Goal: Information Seeking & Learning: Compare options

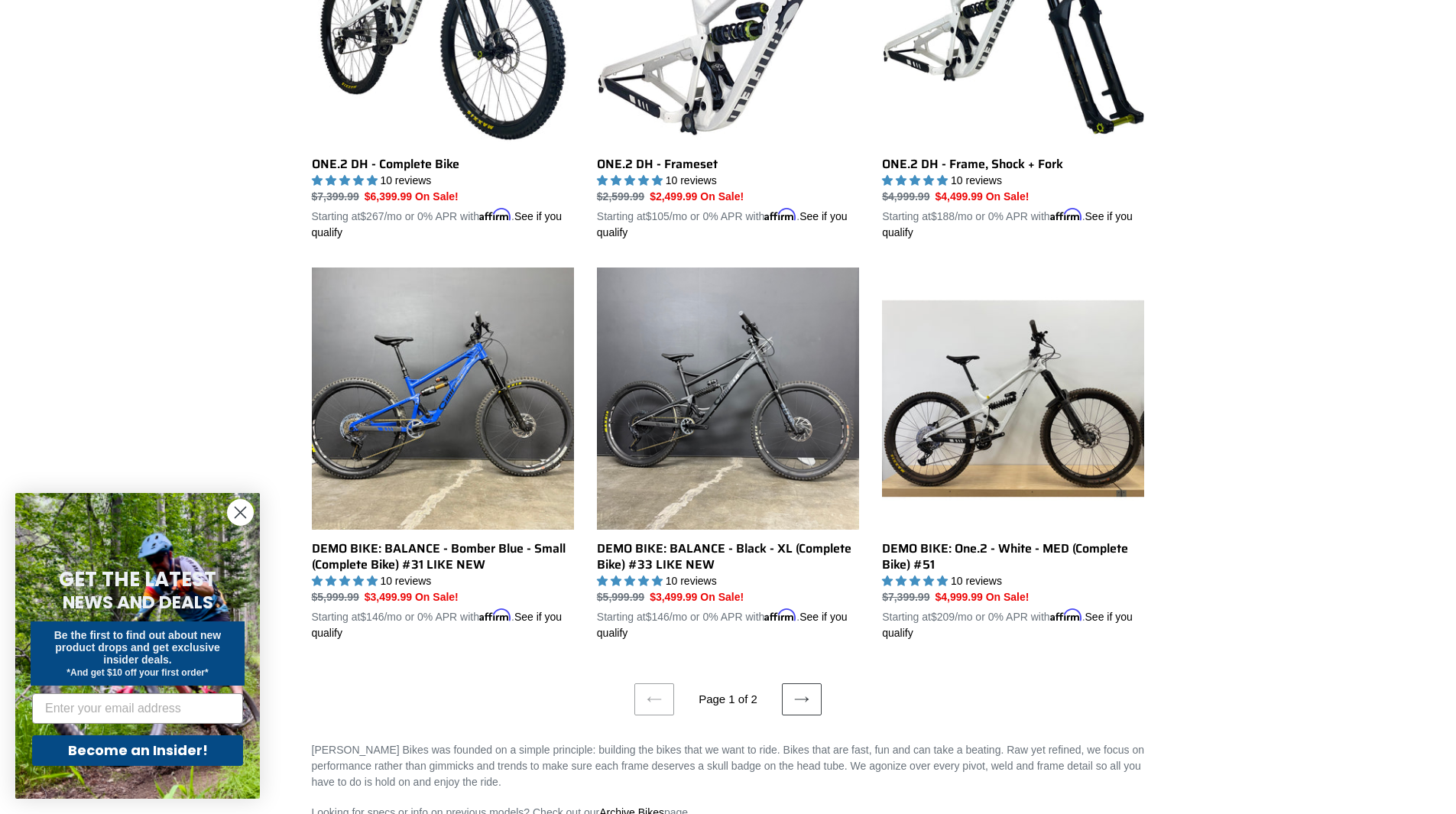
scroll to position [2904, 0]
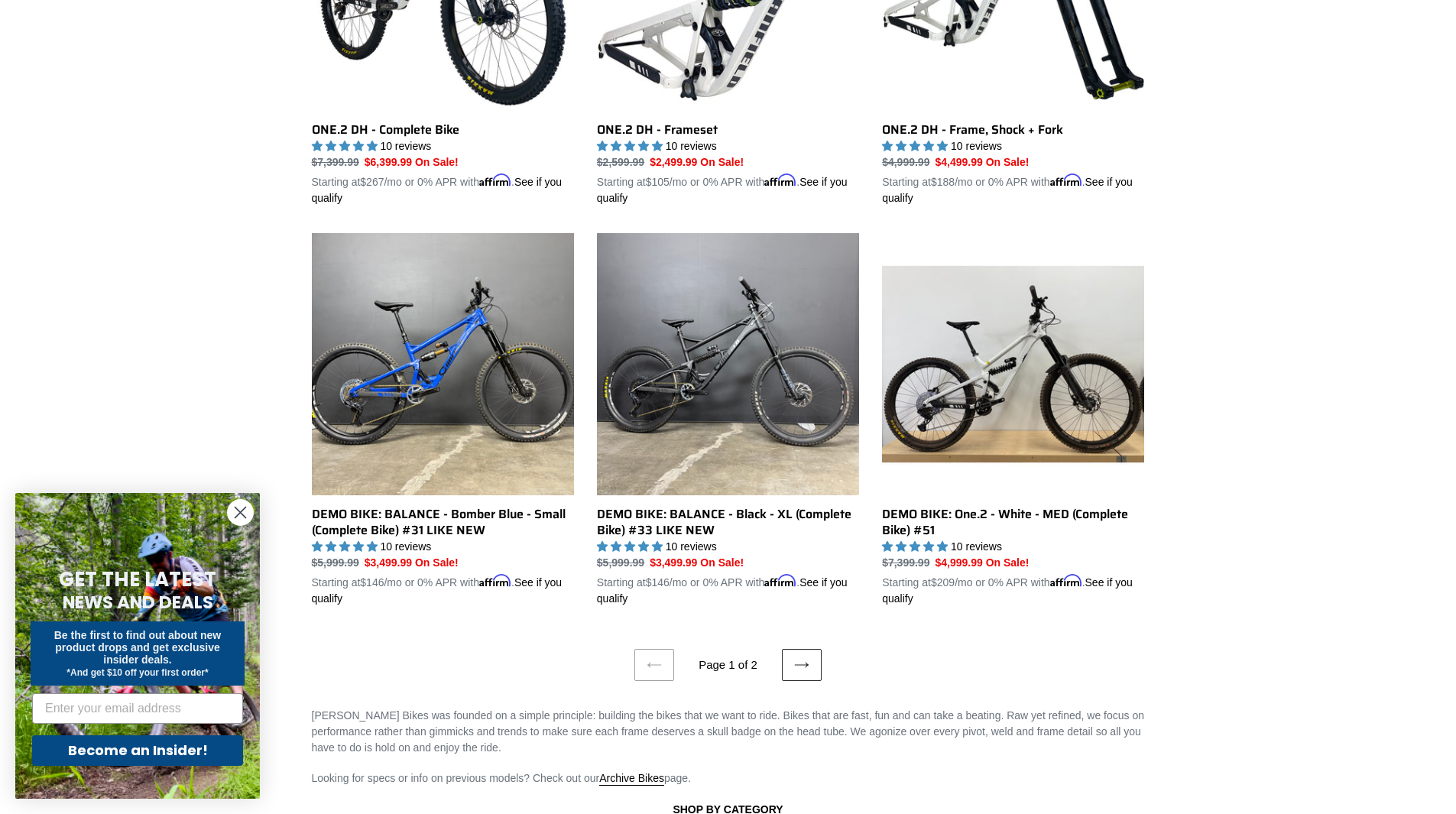
click at [792, 652] on link "Next page" at bounding box center [802, 664] width 40 height 32
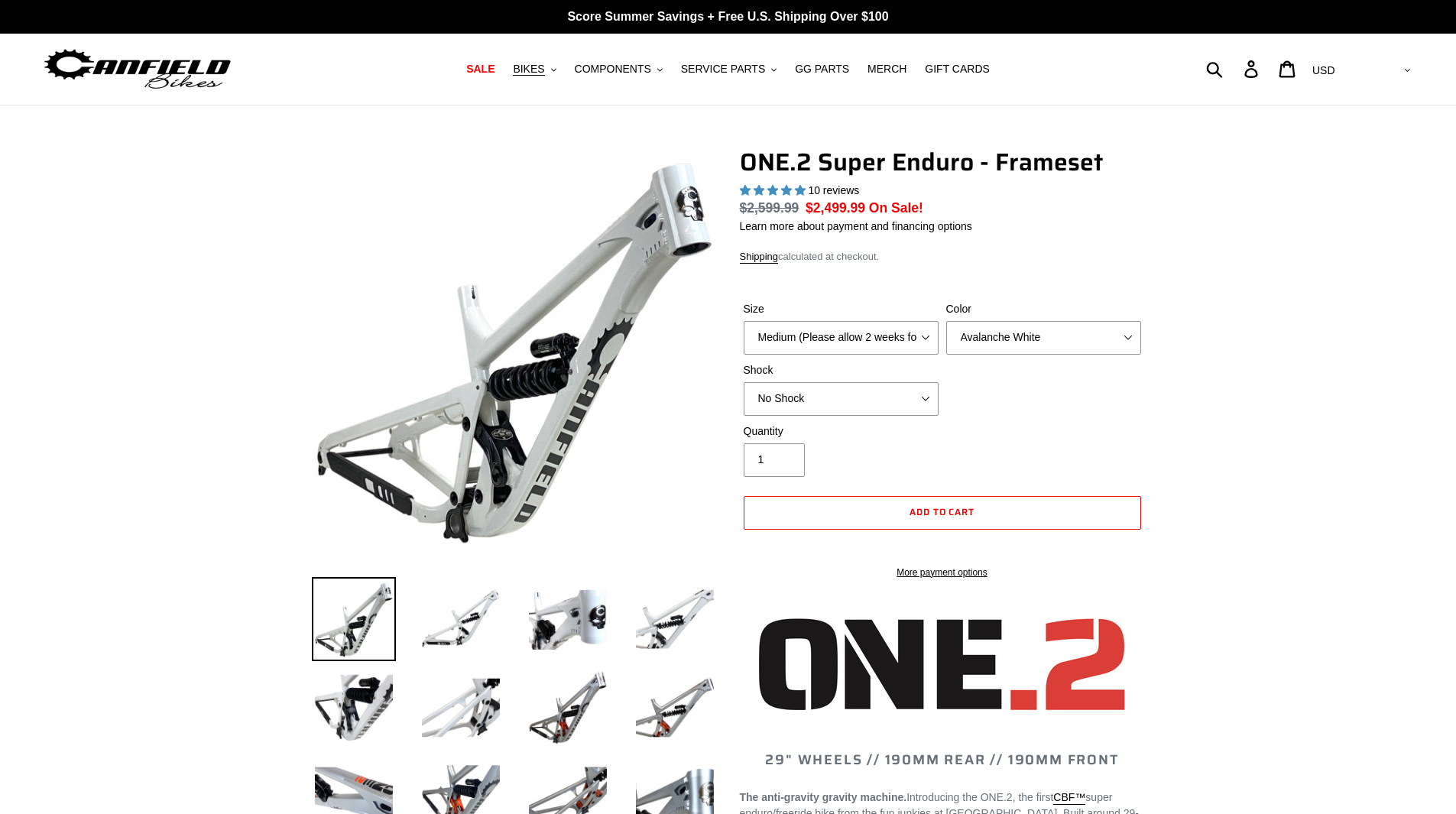
select select "highest-rating"
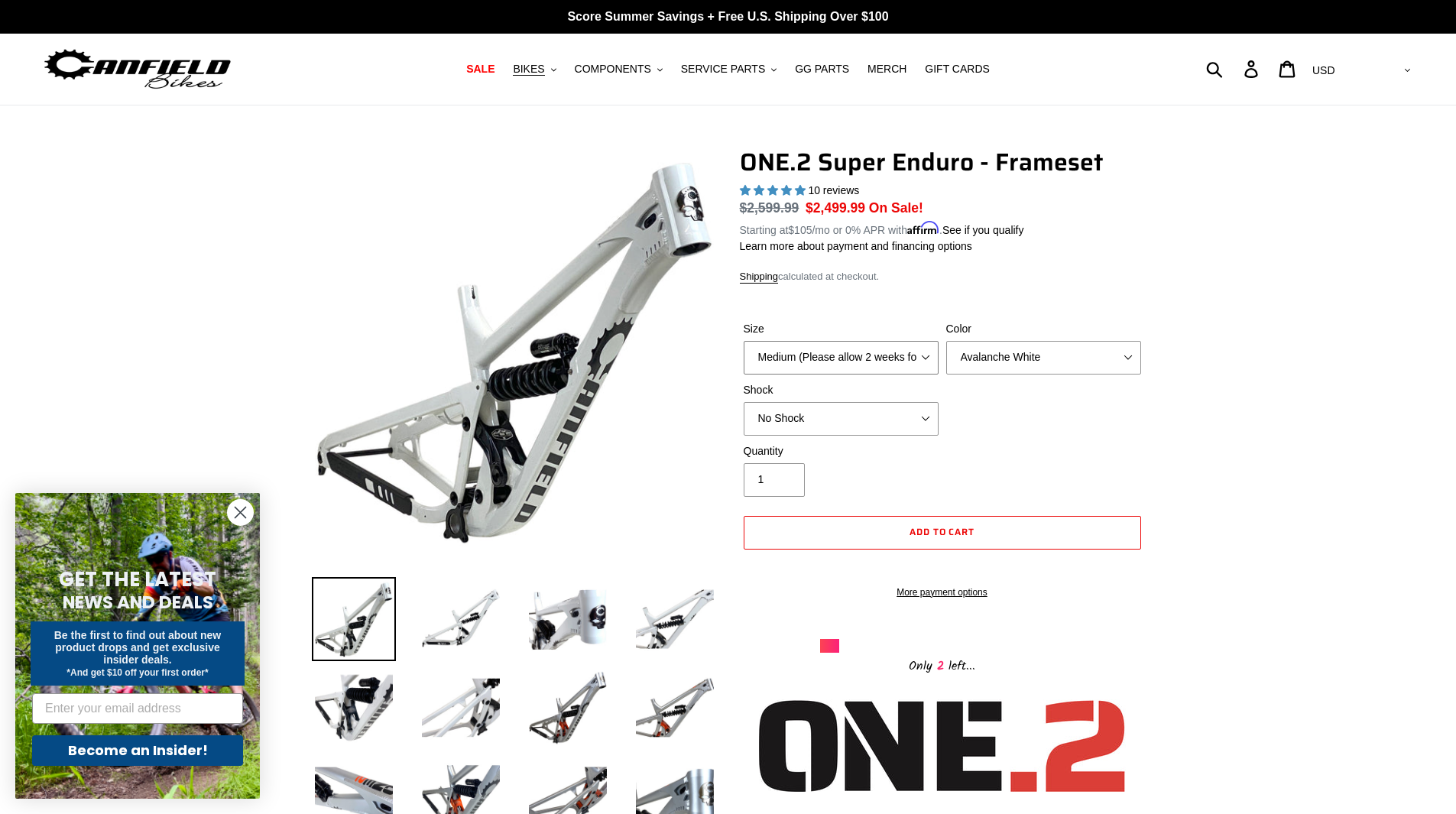
click at [888, 363] on select "Medium (Please allow 2 weeks for delivery) Large (Sold Out)" at bounding box center [841, 357] width 195 height 34
select select "Large (Sold Out)"
click at [744, 341] on select "Medium (Please allow 2 weeks for delivery) Large (Sold Out)" at bounding box center [841, 357] width 195 height 34
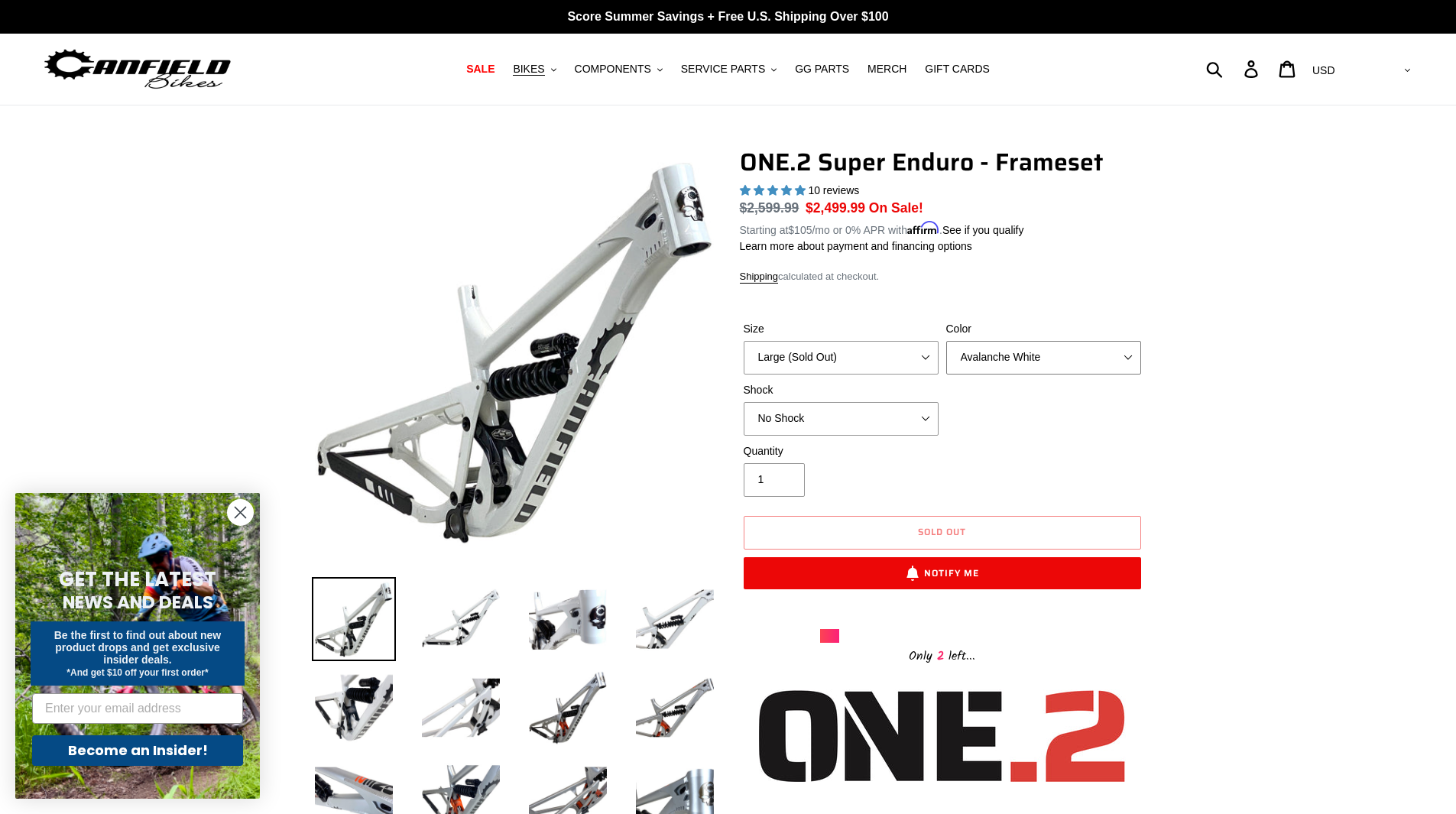
click at [1030, 346] on select "Avalanche White Bentonite Grey" at bounding box center [1043, 357] width 195 height 34
select select "Bentonite Grey"
click at [946, 341] on select "Avalanche White Bentonite Grey" at bounding box center [1043, 357] width 195 height 34
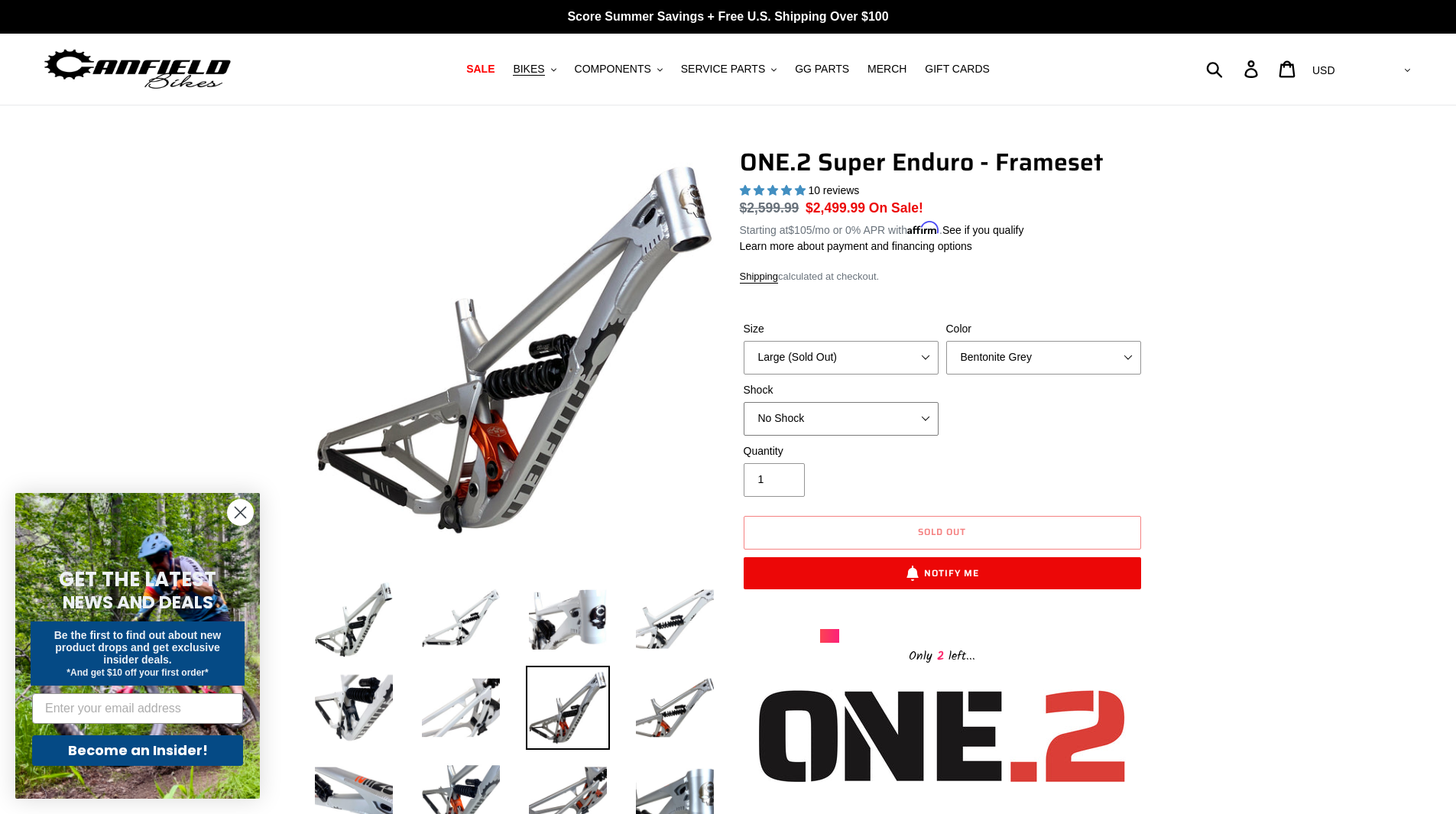
click at [877, 419] on select "No Shock RockShox Vivid Coil" at bounding box center [841, 419] width 195 height 34
click at [744, 402] on select "No Shock RockShox Vivid Coil" at bounding box center [841, 419] width 195 height 34
click at [867, 417] on select "No Shock RockShox Vivid Coil" at bounding box center [841, 419] width 195 height 34
select select "No Shock"
click at [744, 402] on select "No Shock RockShox Vivid Coil" at bounding box center [841, 419] width 195 height 34
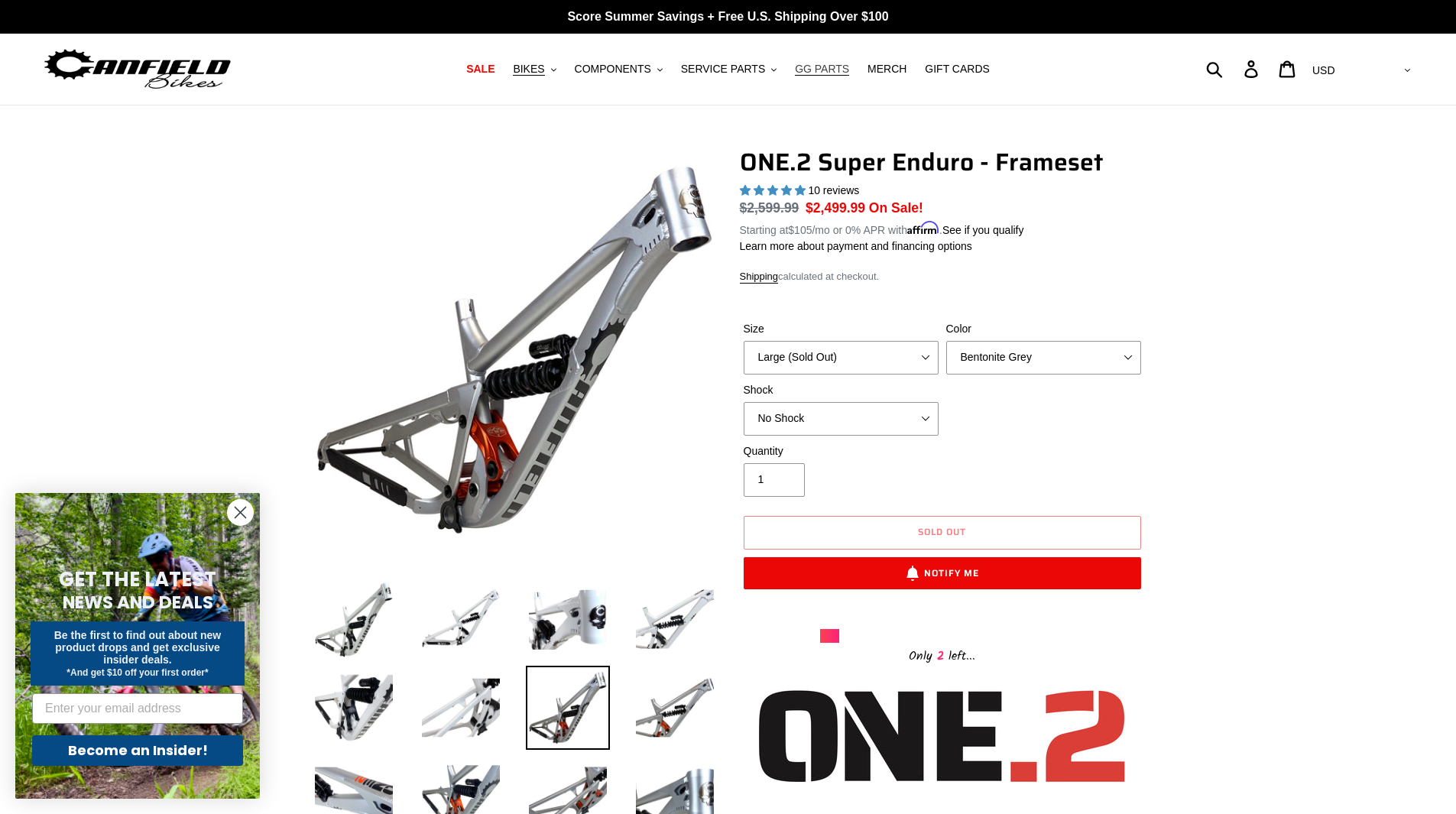
click at [807, 75] on span "GG PARTS" at bounding box center [822, 69] width 55 height 13
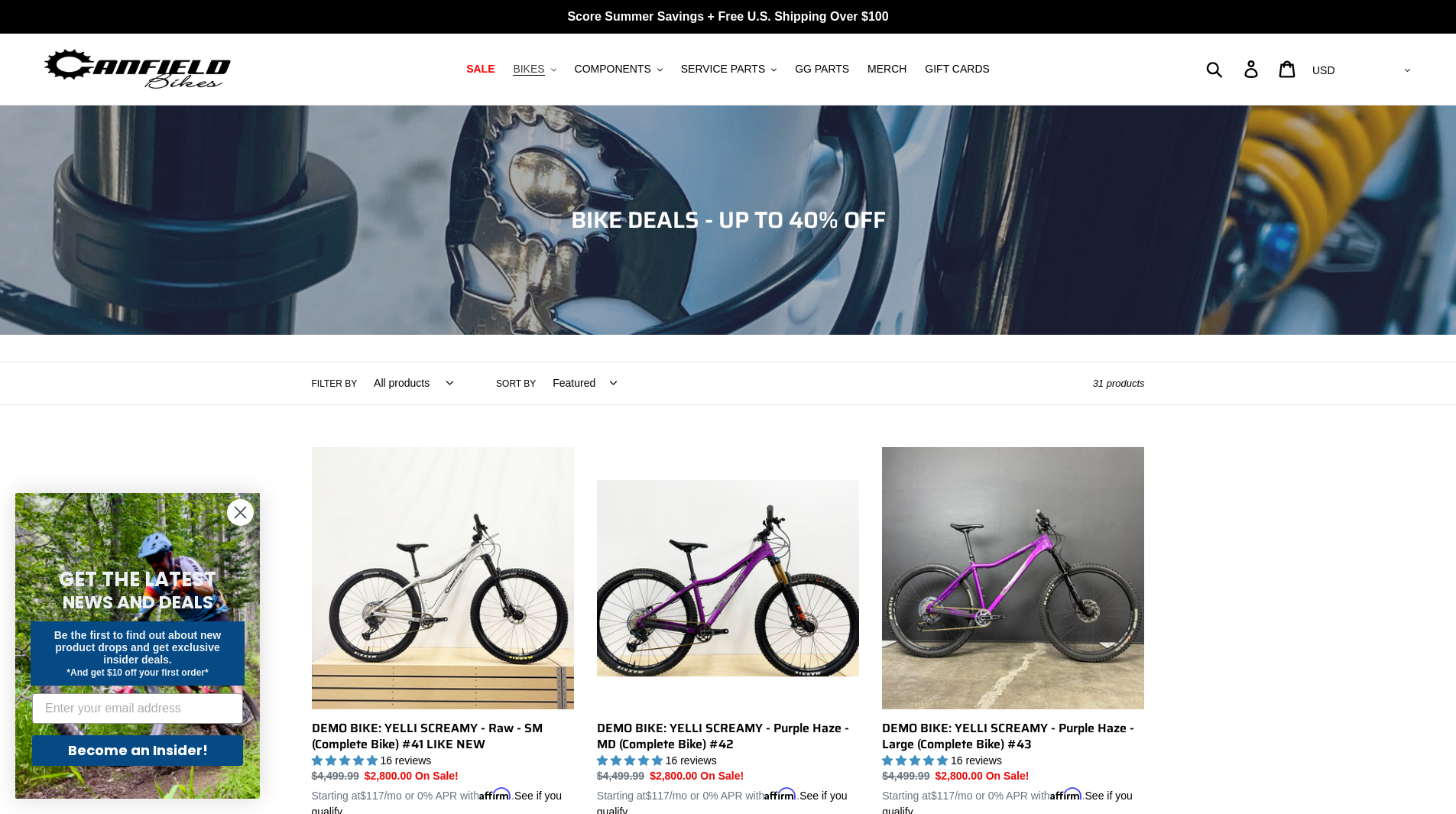
click at [556, 71] on icon ".cls-1{fill:#231f20}" at bounding box center [553, 69] width 5 height 5
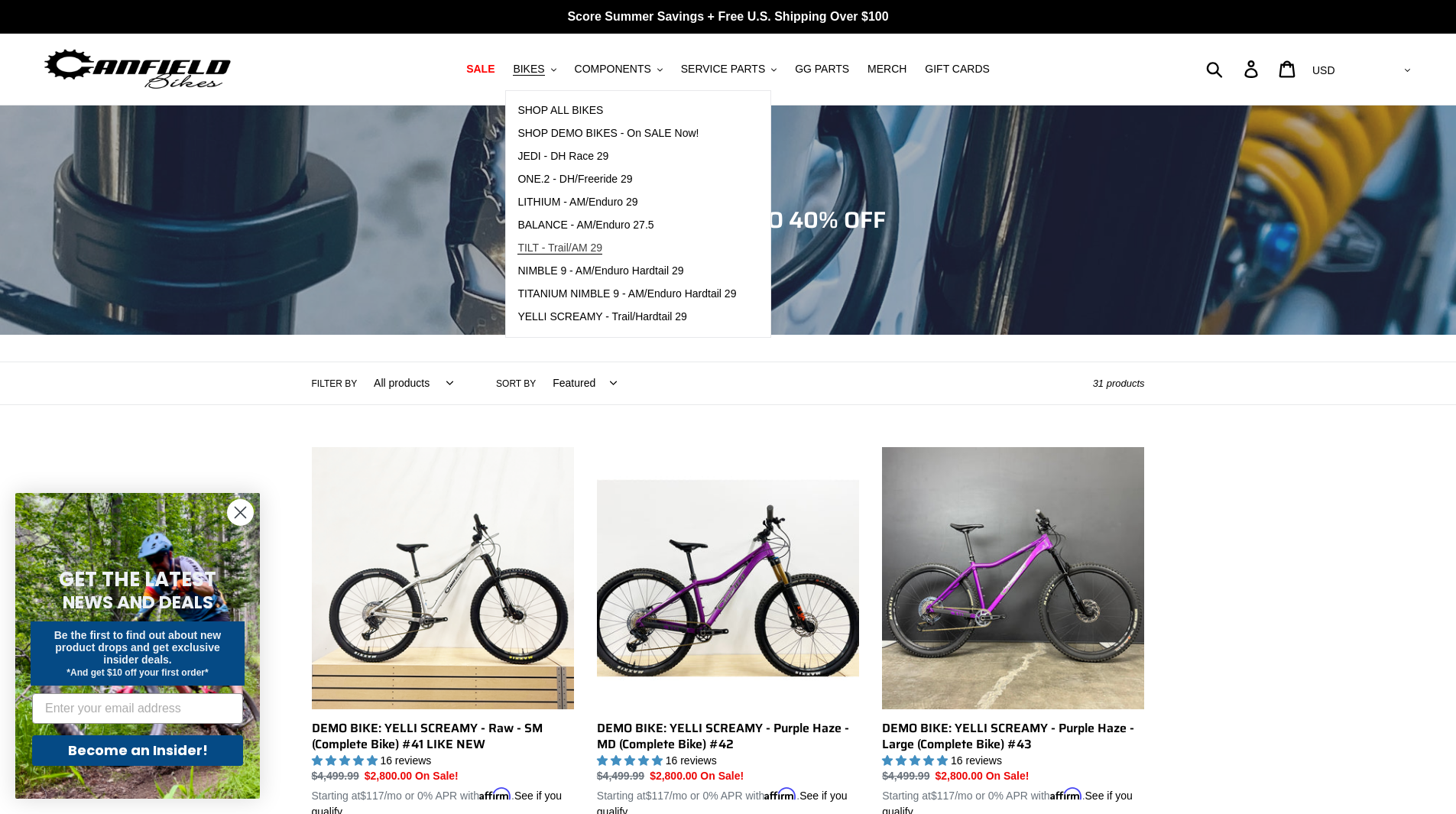
click at [625, 247] on link "TILT - Trail/AM 29" at bounding box center [626, 248] width 242 height 23
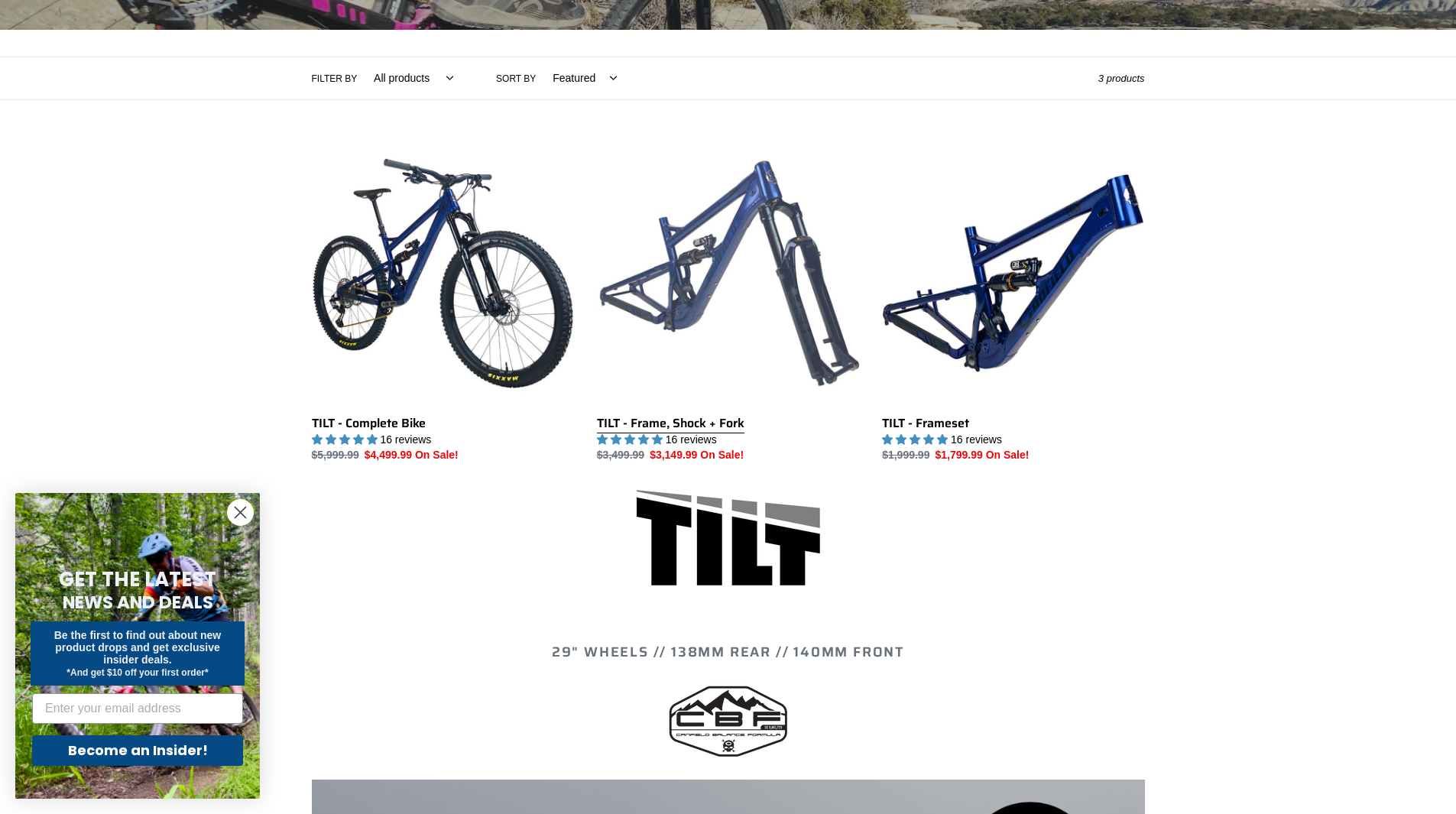
scroll to position [305, 0]
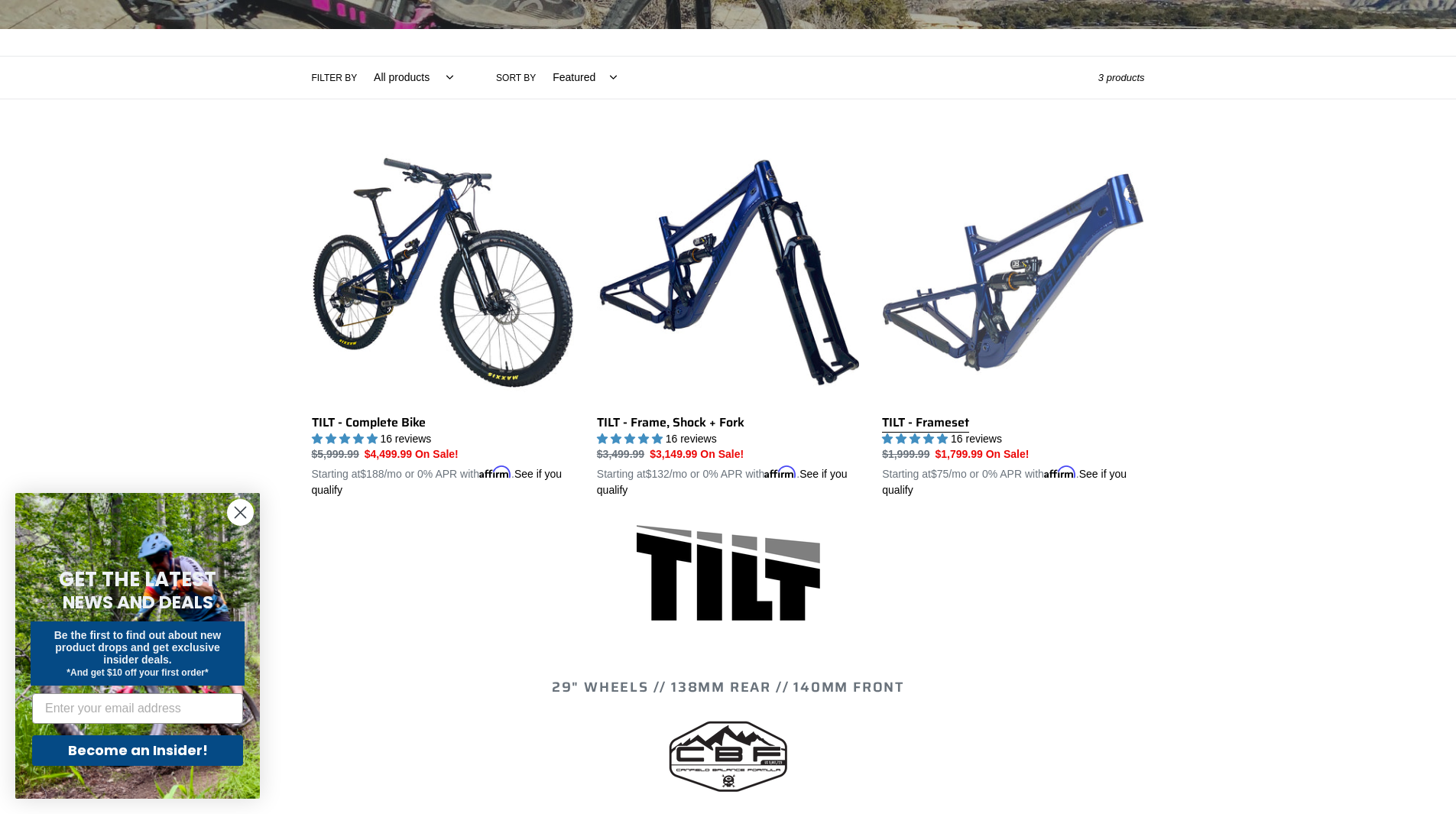
click at [942, 424] on link "TILT - Frameset" at bounding box center [1013, 320] width 262 height 357
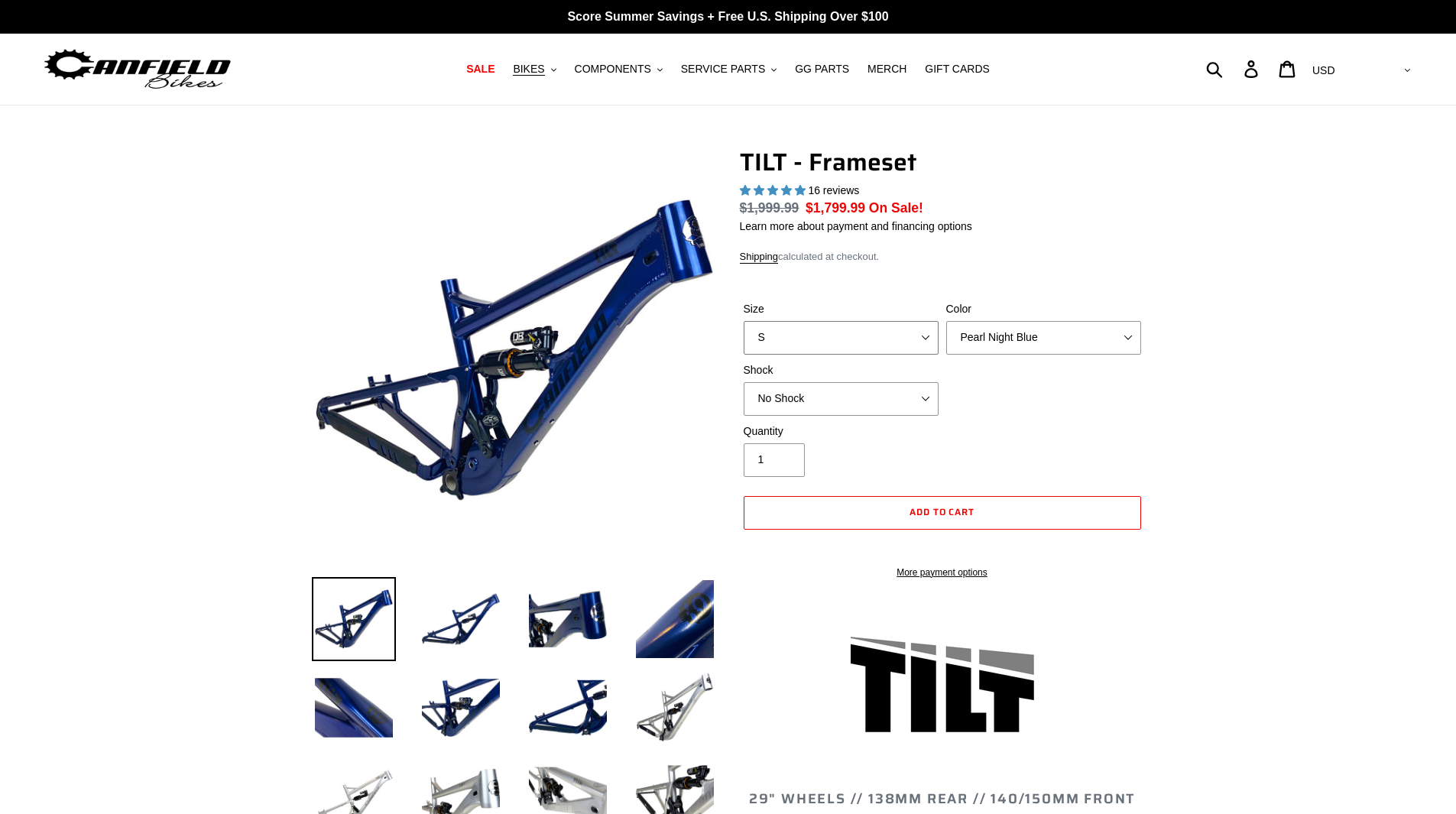
drag, startPoint x: 0, startPoint y: 0, endPoint x: 879, endPoint y: 348, distance: 945.4
click at [876, 341] on select "S M L XL" at bounding box center [841, 338] width 195 height 34
select select "highest-rating"
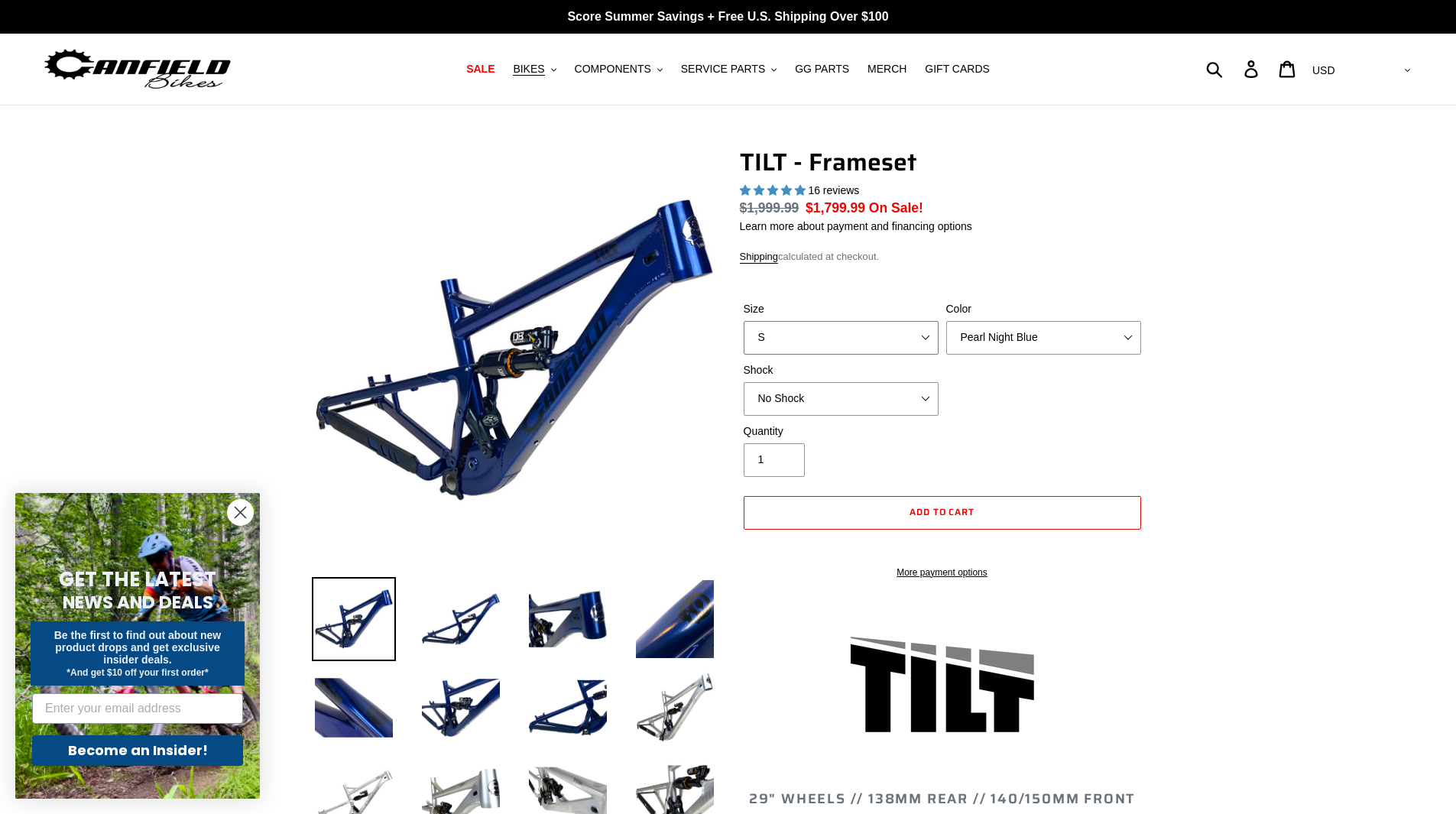
select select "L"
click at [744, 321] on select "S M L XL" at bounding box center [841, 338] width 195 height 34
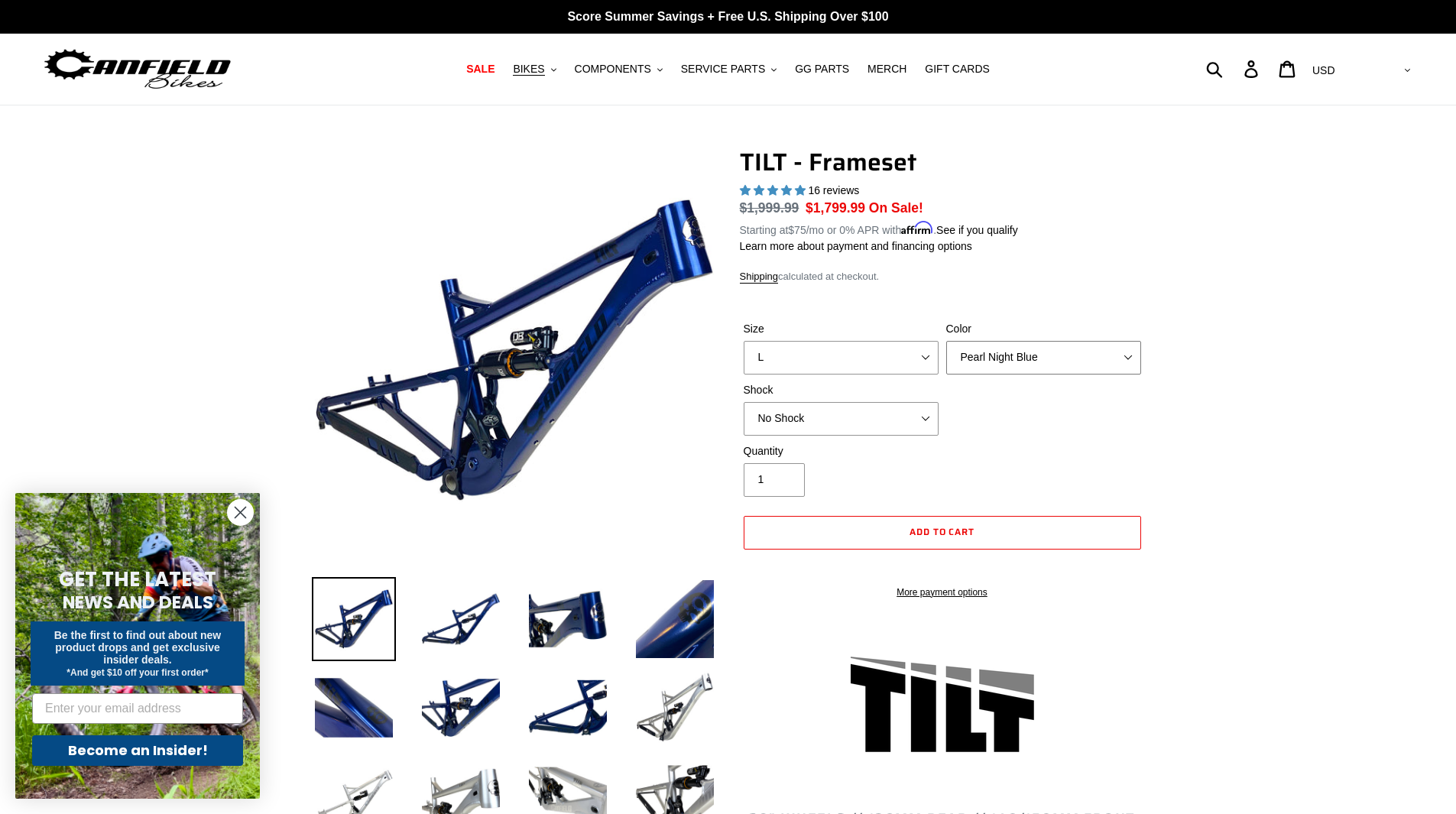
click at [1026, 362] on select "Pearl Night Blue Stealth Silver" at bounding box center [1043, 357] width 195 height 34
select select "Stealth Silver"
click at [946, 341] on select "Pearl Night Blue Stealth Silver" at bounding box center [1043, 357] width 195 height 34
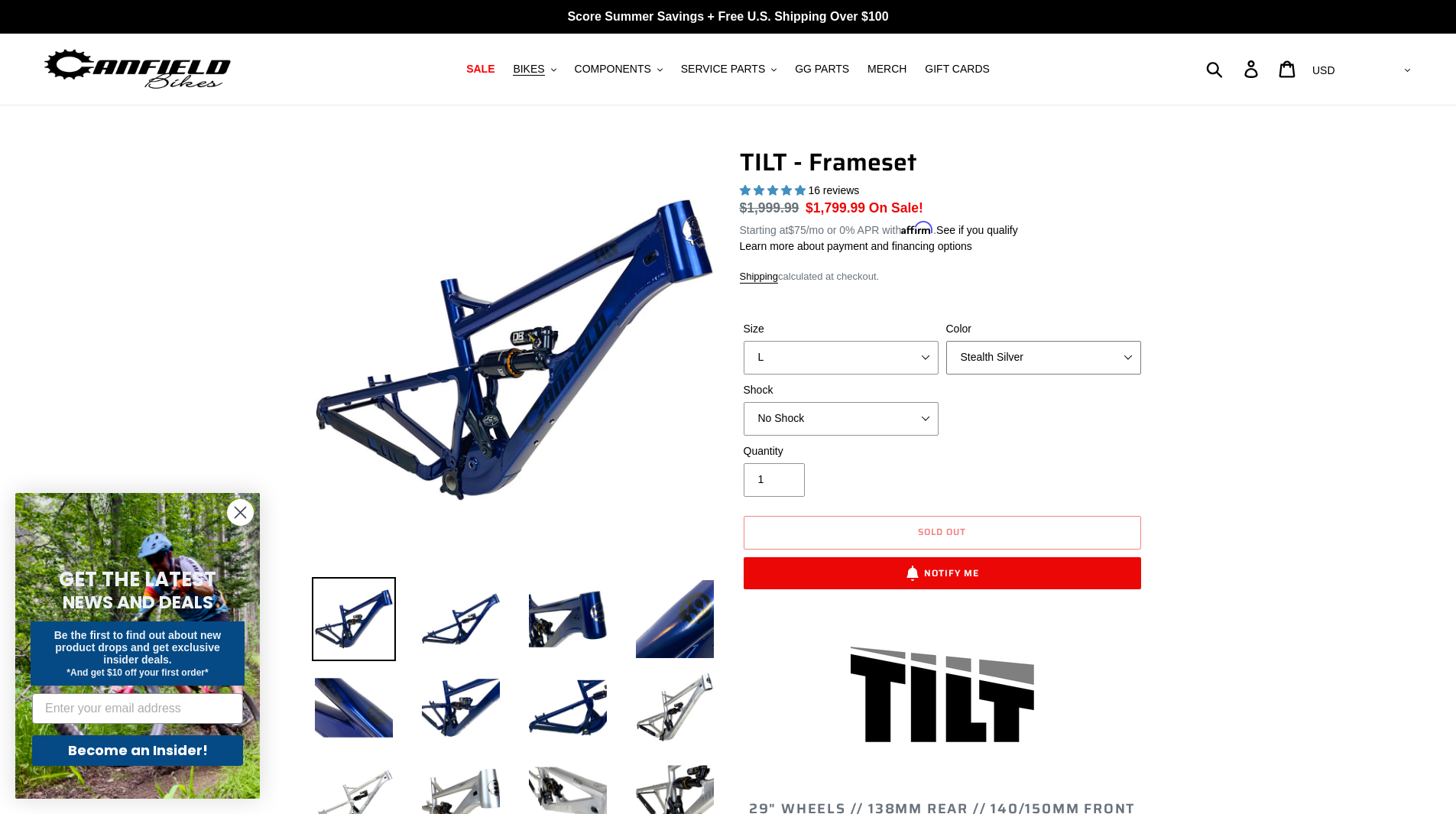
scroll to position [76, 0]
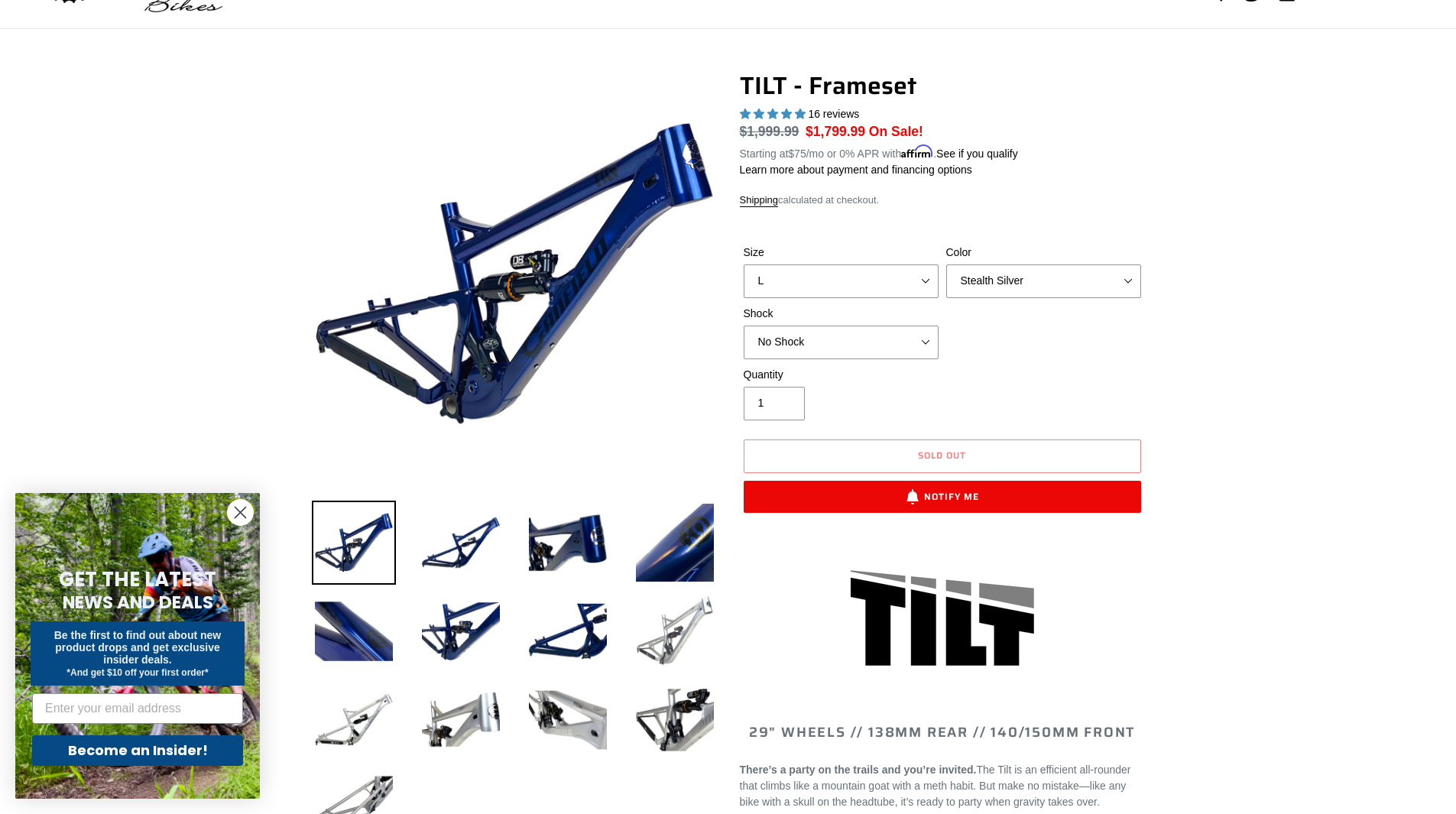
click at [668, 644] on img at bounding box center [675, 631] width 84 height 84
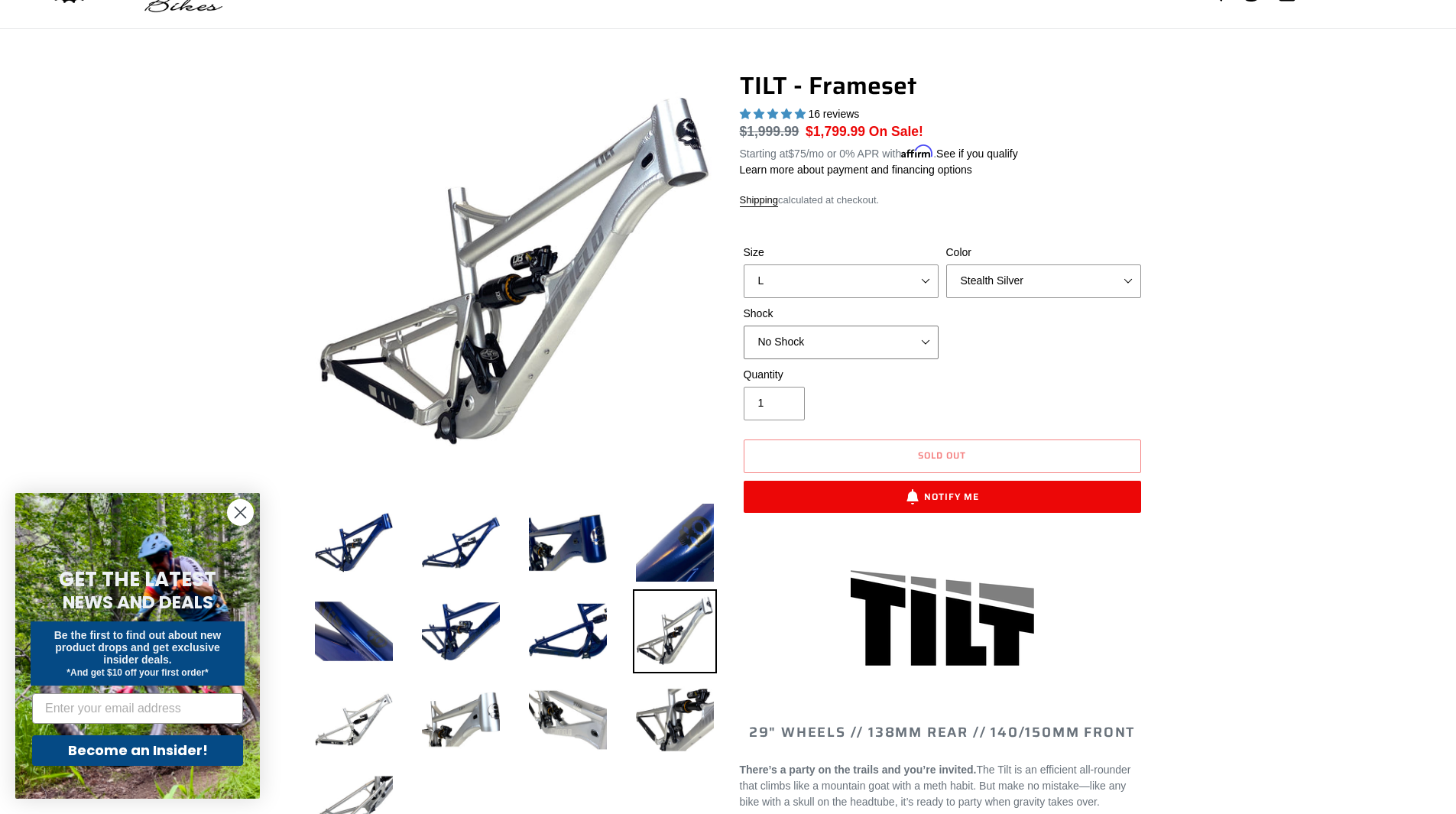
click at [907, 348] on select "No Shock Cane Creek DB Kitsuma Air RockShox Deluxe Ultimate Fox FLOAT X EXT Sto…" at bounding box center [841, 342] width 195 height 34
click at [744, 325] on select "No Shock Cane Creek DB Kitsuma Air RockShox Deluxe Ultimate Fox FLOAT X EXT Sto…" at bounding box center [841, 342] width 195 height 34
click at [906, 344] on select "No Shock Cane Creek DB Kitsuma Air RockShox Deluxe Ultimate Fox FLOAT X EXT Sto…" at bounding box center [841, 342] width 195 height 34
click at [744, 325] on select "No Shock Cane Creek DB Kitsuma Air RockShox Deluxe Ultimate Fox FLOAT X EXT Sto…" at bounding box center [841, 342] width 195 height 34
click at [899, 357] on div "Size S M L XL Color Pearl Night Blue Stealth Silver Shock No Shock Cane Creek D…" at bounding box center [942, 306] width 405 height 122
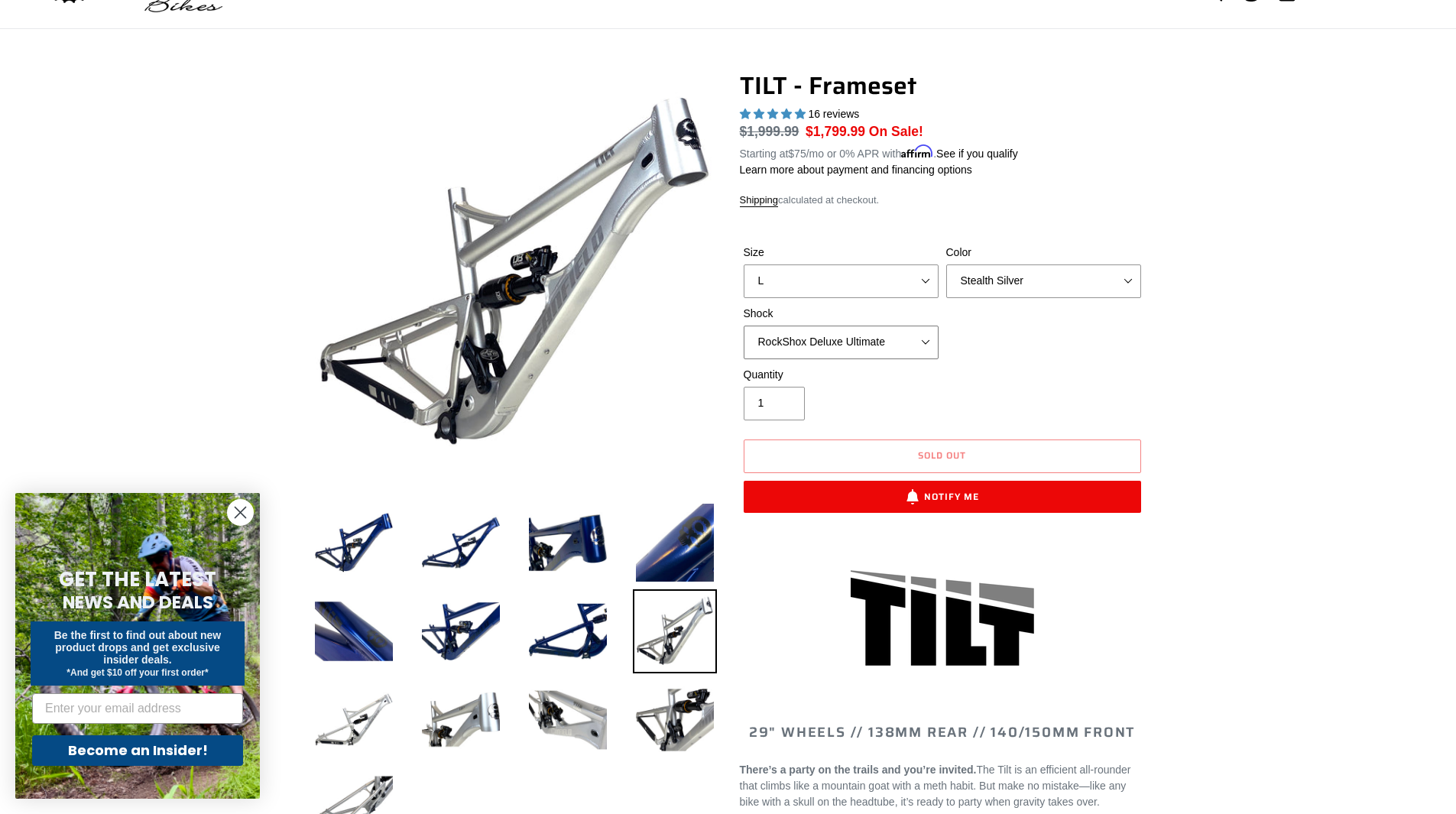
click at [893, 338] on select "No Shock Cane Creek DB Kitsuma Air RockShox Deluxe Ultimate Fox FLOAT X EXT Sto…" at bounding box center [841, 342] width 195 height 34
click at [744, 325] on select "No Shock Cane Creek DB Kitsuma Air RockShox Deluxe Ultimate Fox FLOAT X EXT Sto…" at bounding box center [841, 342] width 195 height 34
click at [899, 344] on select "No Shock Cane Creek DB Kitsuma Air RockShox Deluxe Ultimate Fox FLOAT X EXT Sto…" at bounding box center [841, 342] width 195 height 34
click at [744, 325] on select "No Shock Cane Creek DB Kitsuma Air RockShox Deluxe Ultimate Fox FLOAT X EXT Sto…" at bounding box center [841, 342] width 195 height 34
click at [886, 357] on select "No Shock Cane Creek DB Kitsuma Air RockShox Deluxe Ultimate Fox FLOAT X EXT Sto…" at bounding box center [841, 342] width 195 height 34
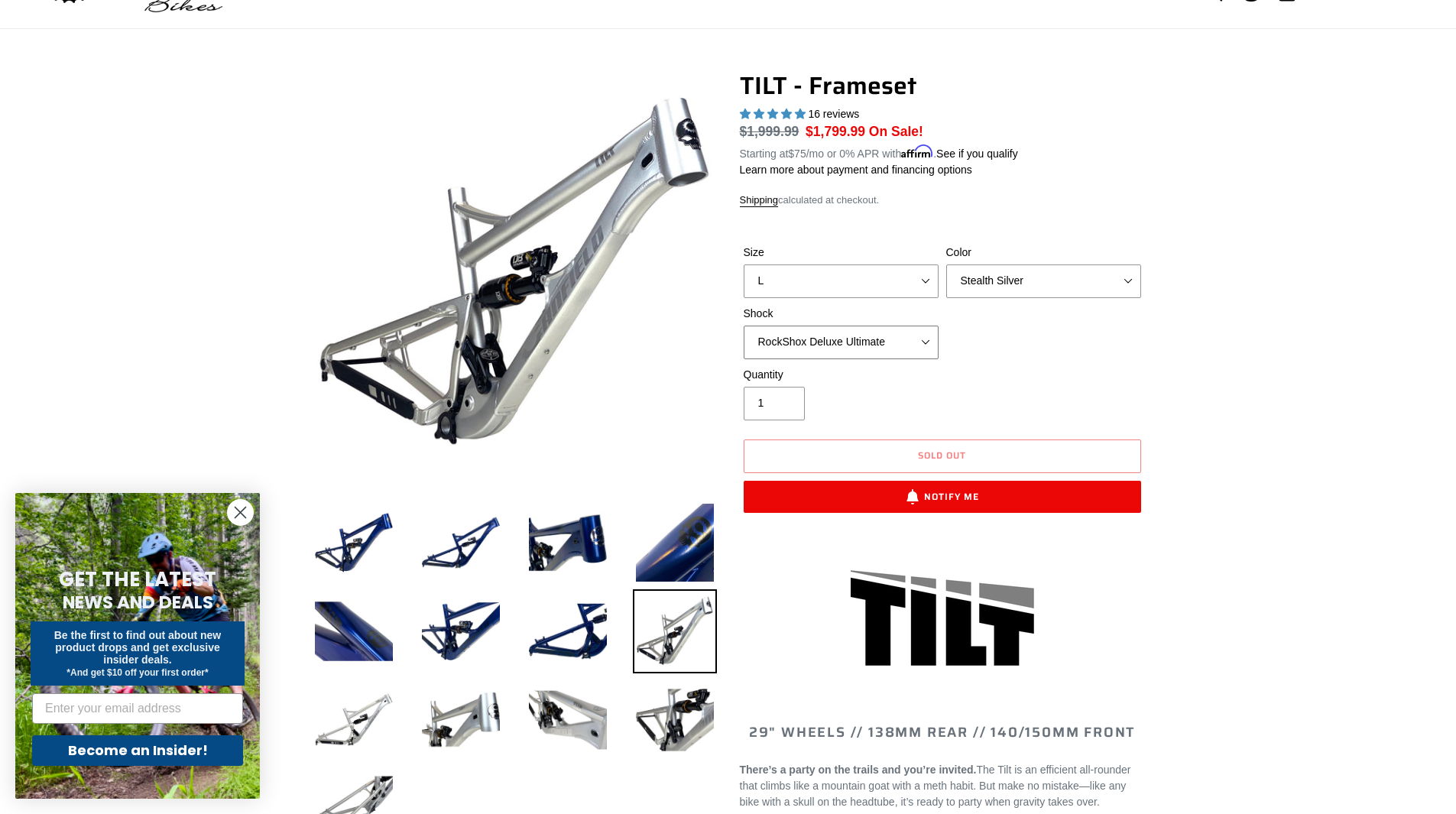
click at [744, 325] on select "No Shock Cane Creek DB Kitsuma Air RockShox Deluxe Ultimate Fox FLOAT X EXT Sto…" at bounding box center [841, 342] width 195 height 34
click at [879, 335] on select "No Shock Cane Creek DB Kitsuma Air RockShox Deluxe Ultimate Fox FLOAT X EXT Sto…" at bounding box center [841, 342] width 195 height 34
select select "Cane Creek DB Kitsuma Air"
click at [744, 325] on select "No Shock Cane Creek DB Kitsuma Air RockShox Deluxe Ultimate Fox FLOAT X EXT Sto…" at bounding box center [841, 342] width 195 height 34
click at [1046, 287] on select "Pearl Night Blue Stealth Silver" at bounding box center [1043, 281] width 195 height 34
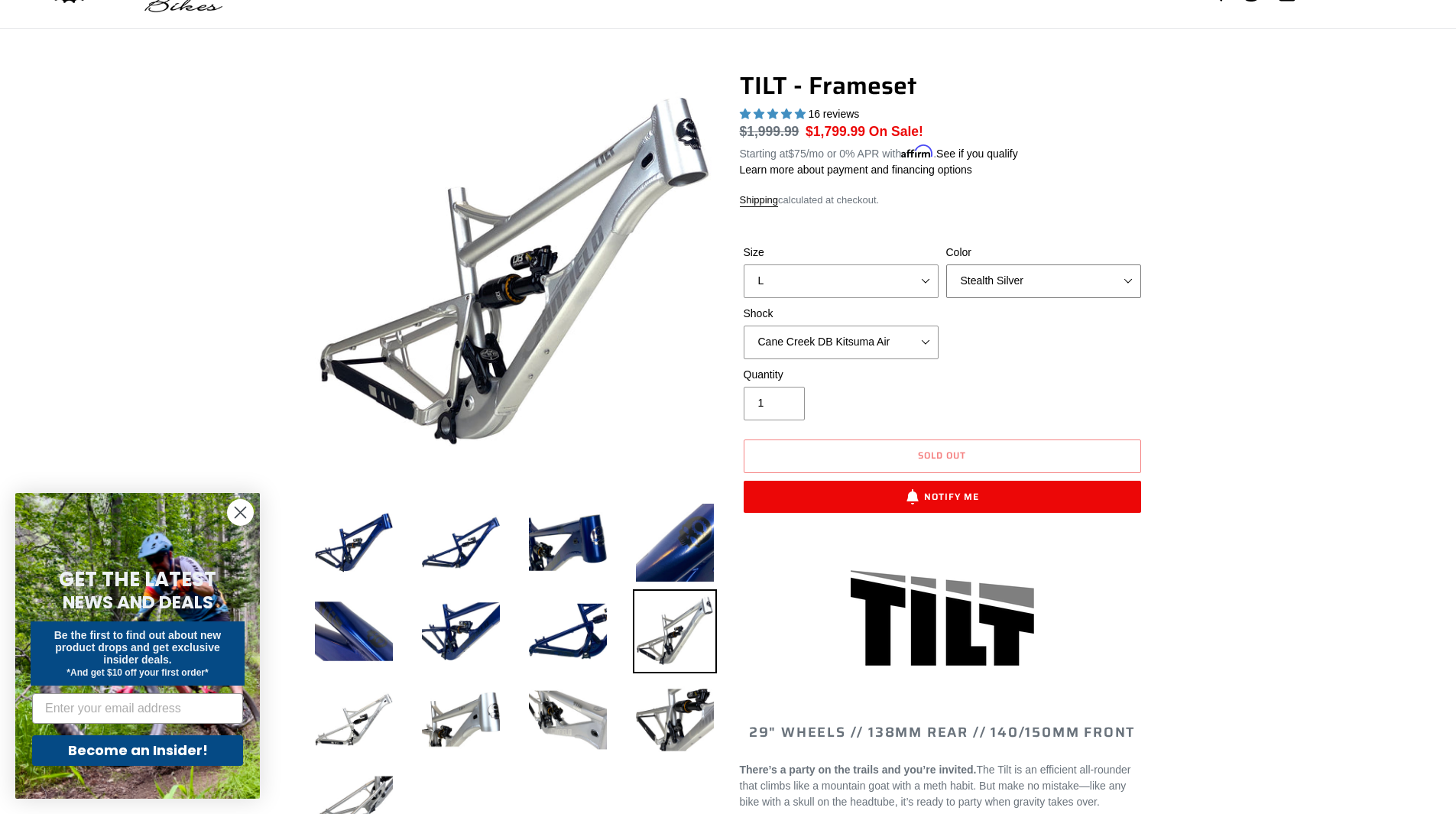
select select "Pearl Night Blue"
click at [946, 265] on select "Pearl Night Blue Stealth Silver" at bounding box center [1043, 281] width 195 height 34
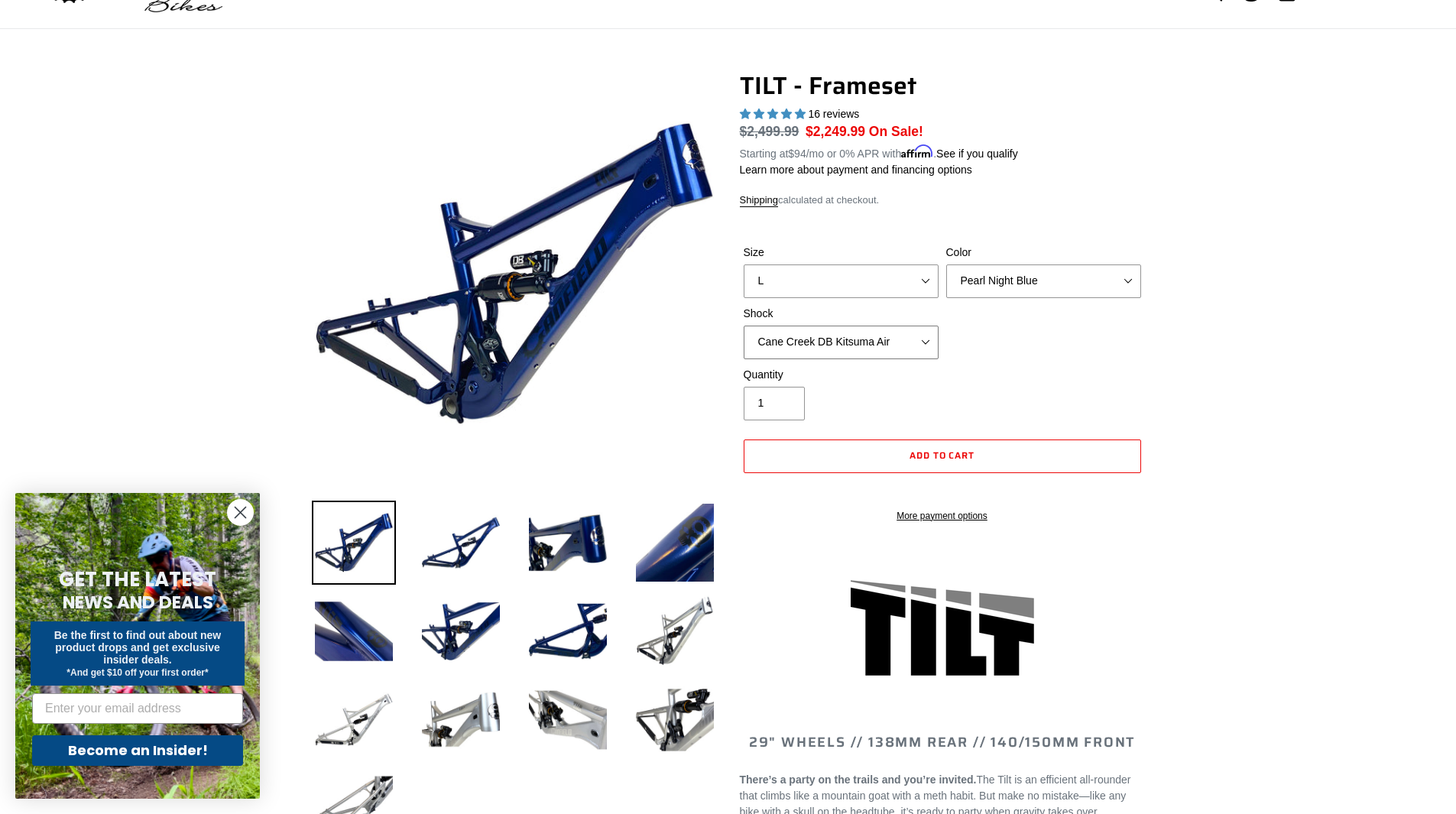
click at [879, 343] on select "No Shock Cane Creek DB Kitsuma Air RockShox Deluxe Ultimate Fox FLOAT X EXT Sto…" at bounding box center [841, 342] width 195 height 34
click at [744, 325] on select "No Shock Cane Creek DB Kitsuma Air RockShox Deluxe Ultimate Fox FLOAT X EXT Sto…" at bounding box center [841, 342] width 195 height 34
click at [865, 349] on select "No Shock Cane Creek DB Kitsuma Air RockShox Deluxe Ultimate Fox FLOAT X EXT Sto…" at bounding box center [841, 342] width 195 height 34
click at [744, 325] on select "No Shock Cane Creek DB Kitsuma Air RockShox Deluxe Ultimate Fox FLOAT X EXT Sto…" at bounding box center [841, 342] width 195 height 34
click at [876, 345] on select "No Shock Cane Creek DB Kitsuma Air RockShox Deluxe Ultimate Fox FLOAT X EXT Sto…" at bounding box center [841, 342] width 195 height 34
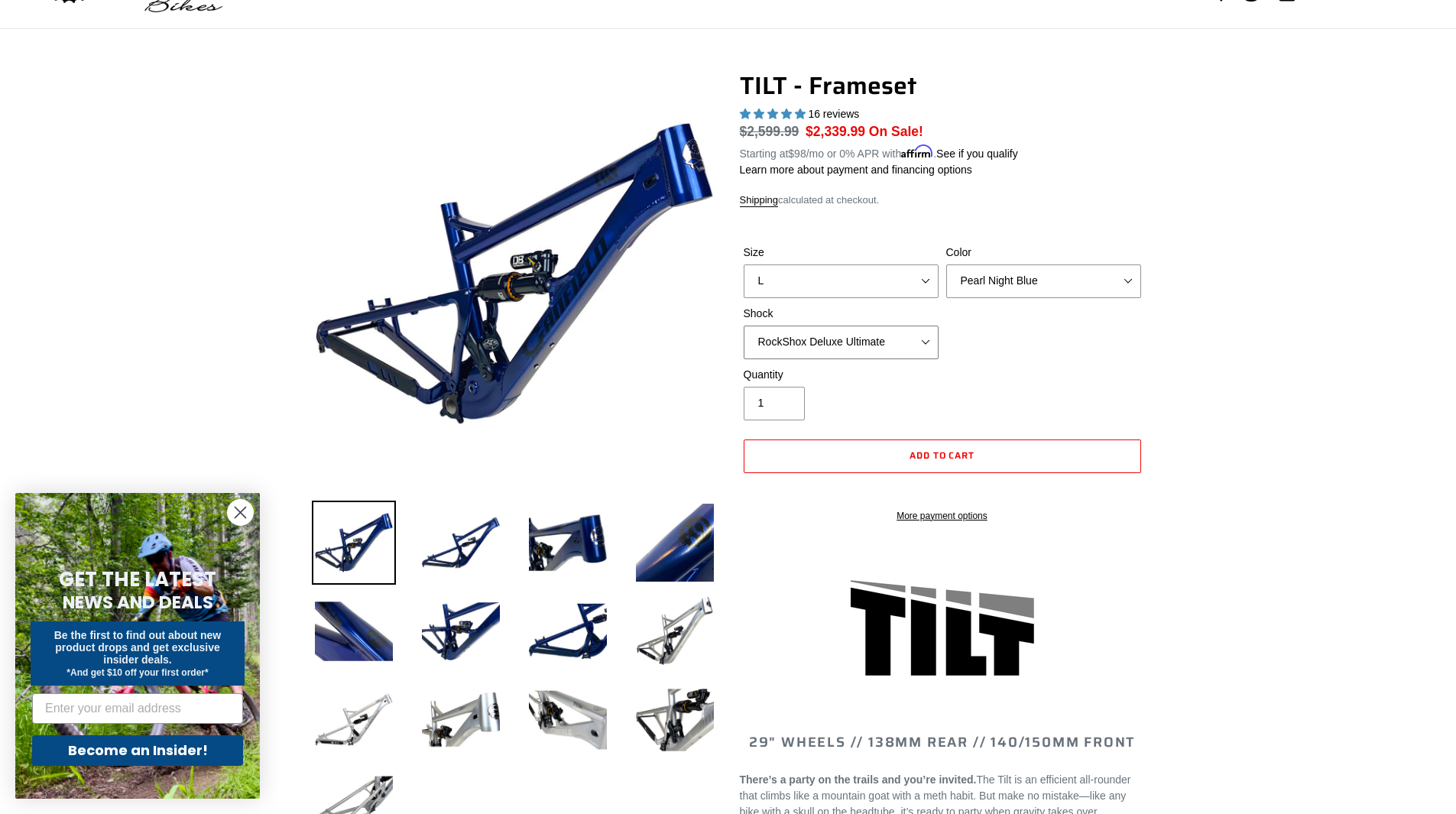
click at [744, 325] on select "No Shock Cane Creek DB Kitsuma Air RockShox Deluxe Ultimate Fox FLOAT X EXT Sto…" at bounding box center [841, 342] width 195 height 34
click at [879, 344] on select "No Shock Cane Creek DB Kitsuma Air RockShox Deluxe Ultimate Fox FLOAT X EXT Sto…" at bounding box center [841, 342] width 195 height 34
select select "Cane Creek DB Kitsuma Air"
click at [744, 325] on select "No Shock Cane Creek DB Kitsuma Air RockShox Deluxe Ultimate Fox FLOAT X EXT Sto…" at bounding box center [841, 342] width 195 height 34
click at [1006, 282] on select "Pearl Night Blue Stealth Silver" at bounding box center [1043, 281] width 195 height 34
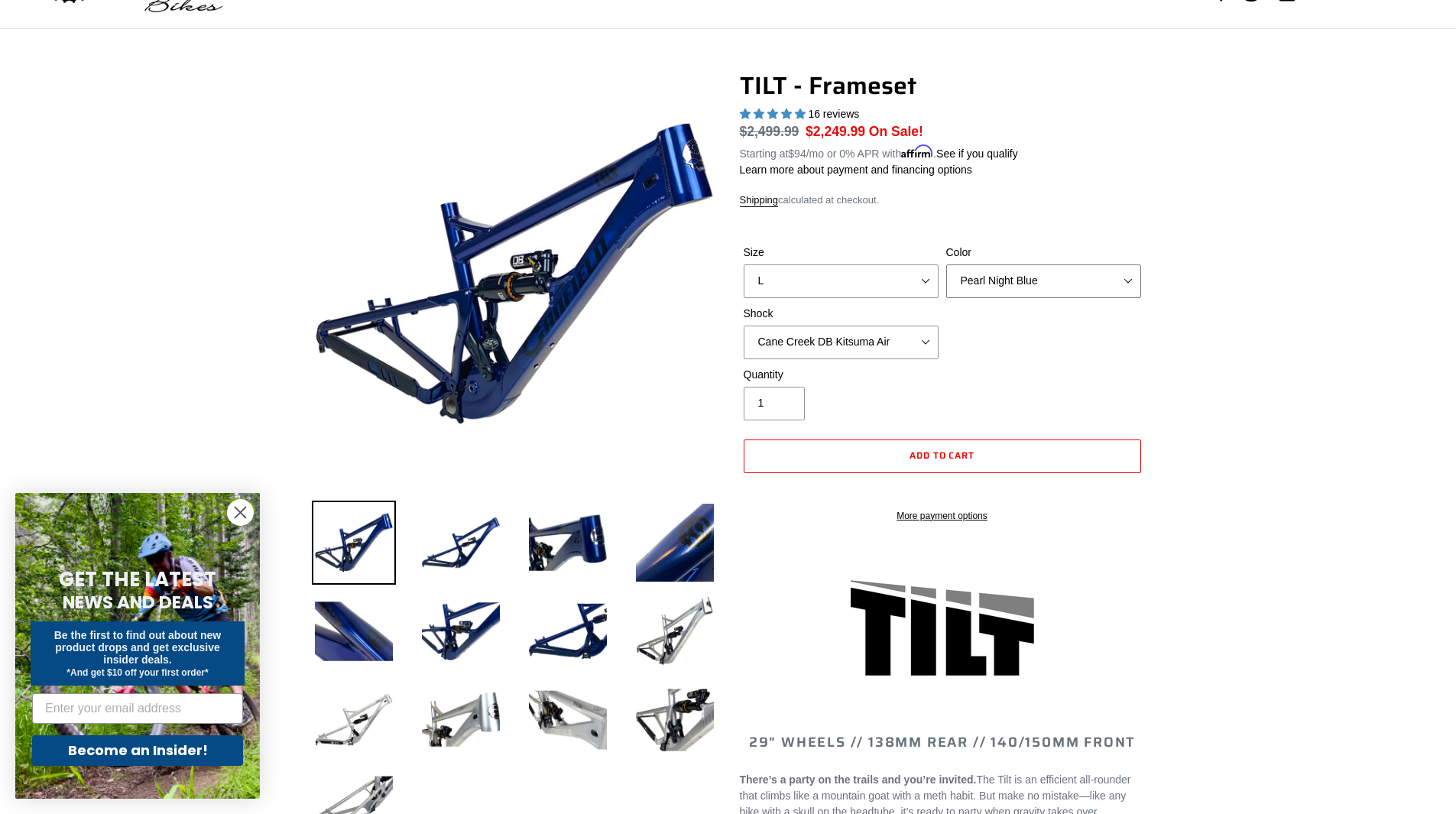
select select "Stealth Silver"
click at [946, 265] on select "Pearl Night Blue Stealth Silver" at bounding box center [1043, 281] width 195 height 34
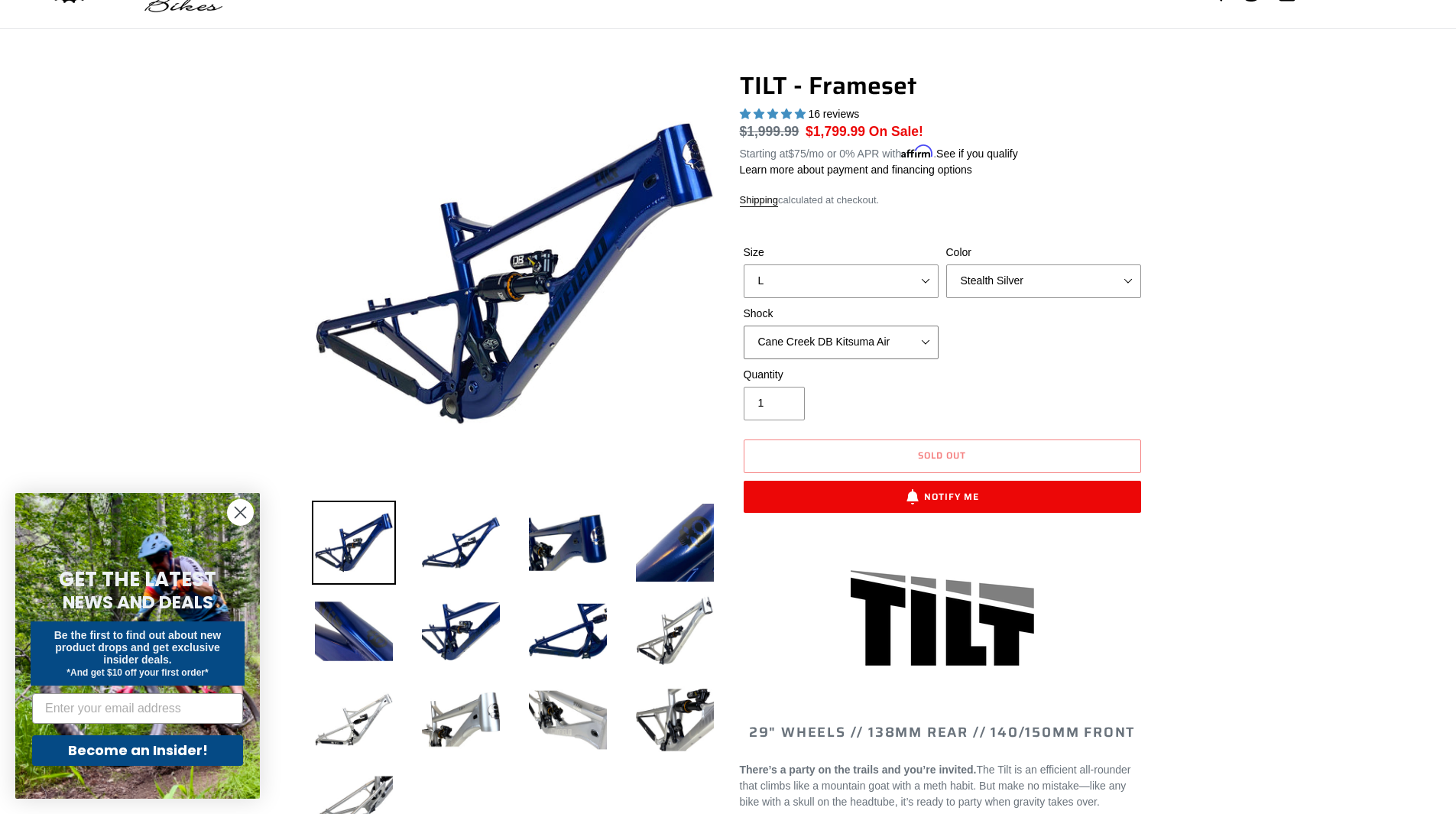
click at [874, 345] on select "No Shock Cane Creek DB Kitsuma Air RockShox Deluxe Ultimate Fox FLOAT X EXT Sto…" at bounding box center [841, 342] width 195 height 34
select select "No Shock"
click at [744, 325] on select "No Shock Cane Creek DB Kitsuma Air RockShox Deluxe Ultimate Fox FLOAT X EXT Sto…" at bounding box center [841, 342] width 195 height 34
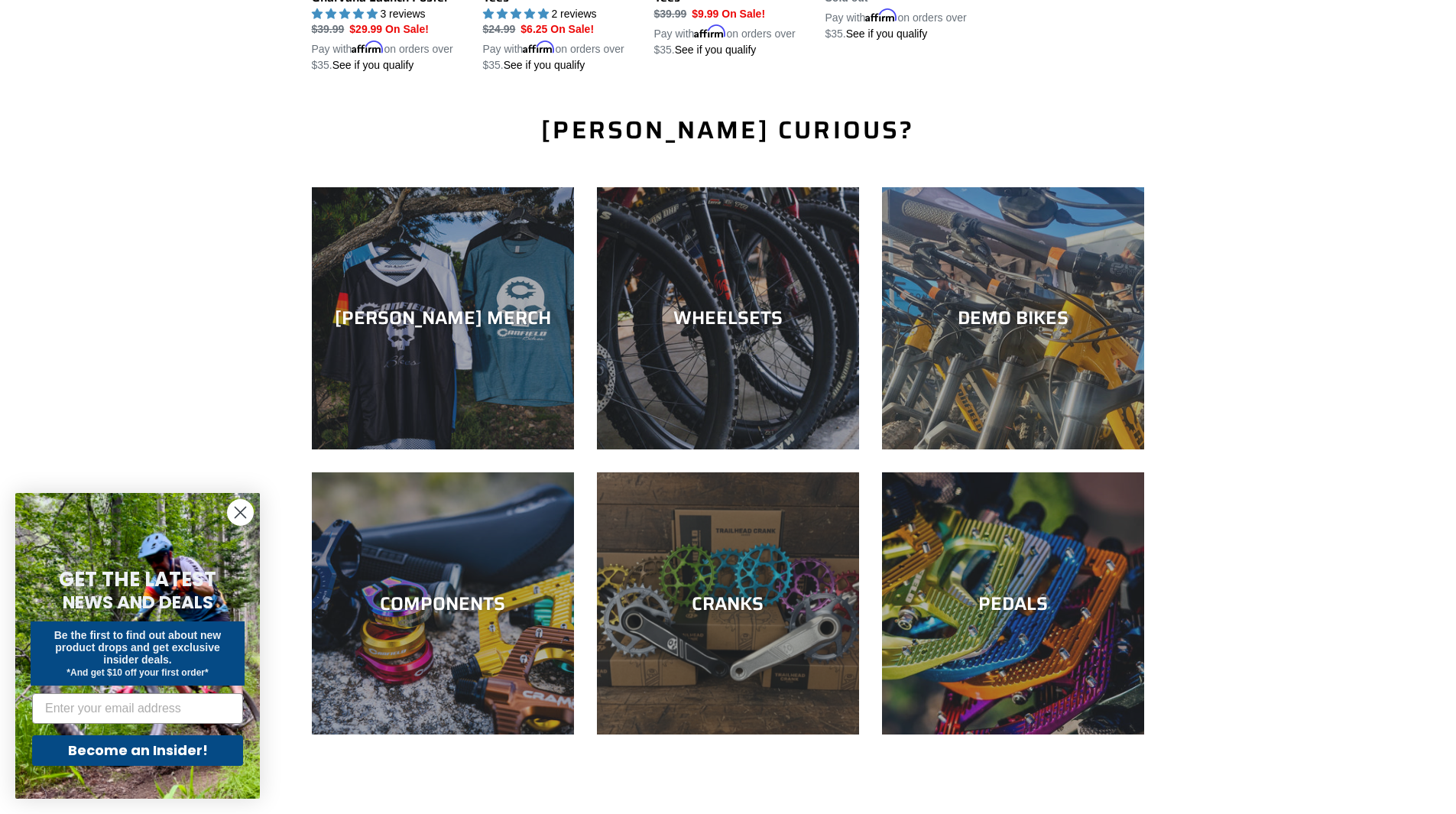
scroll to position [1986, 0]
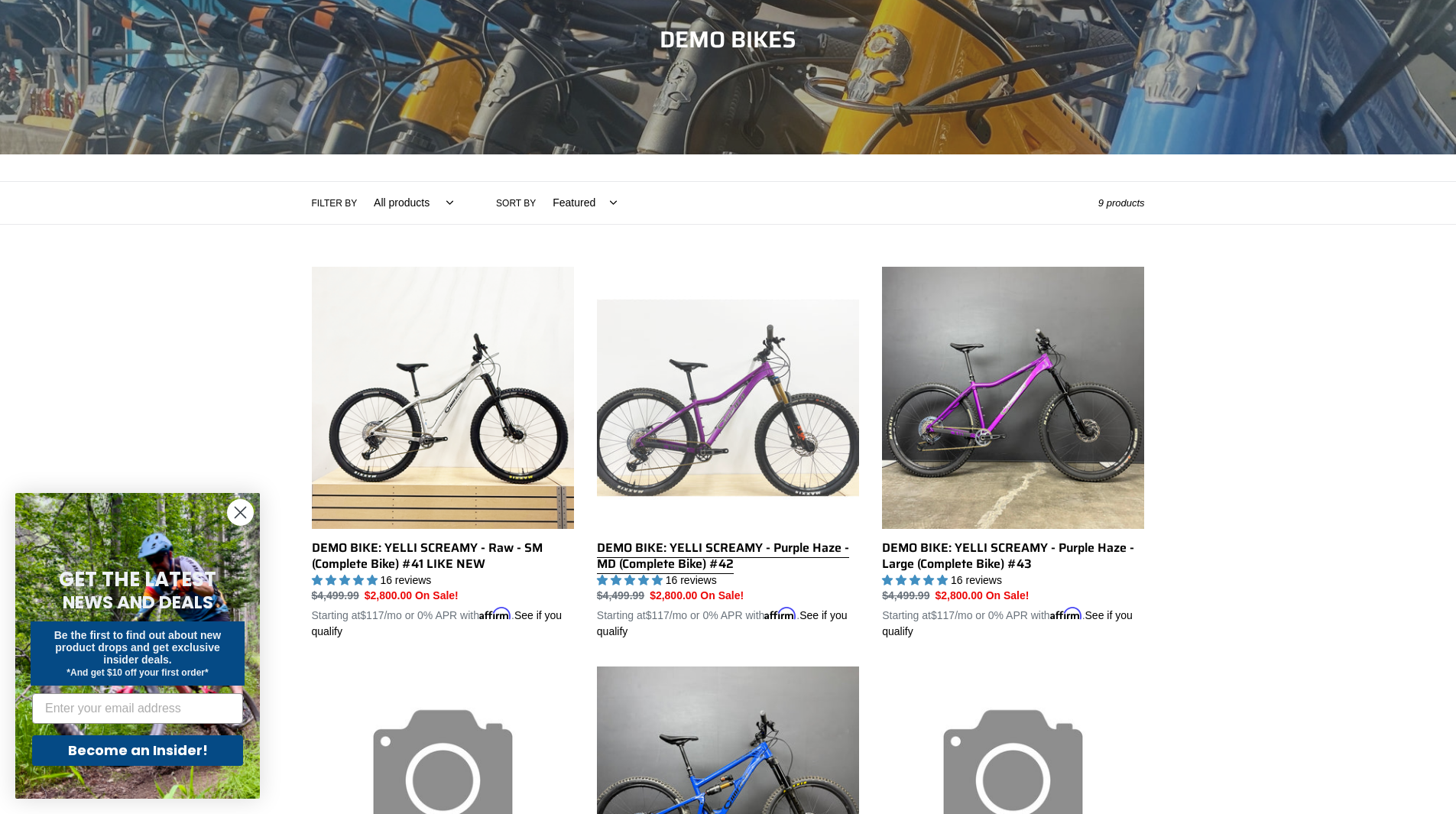
scroll to position [382, 0]
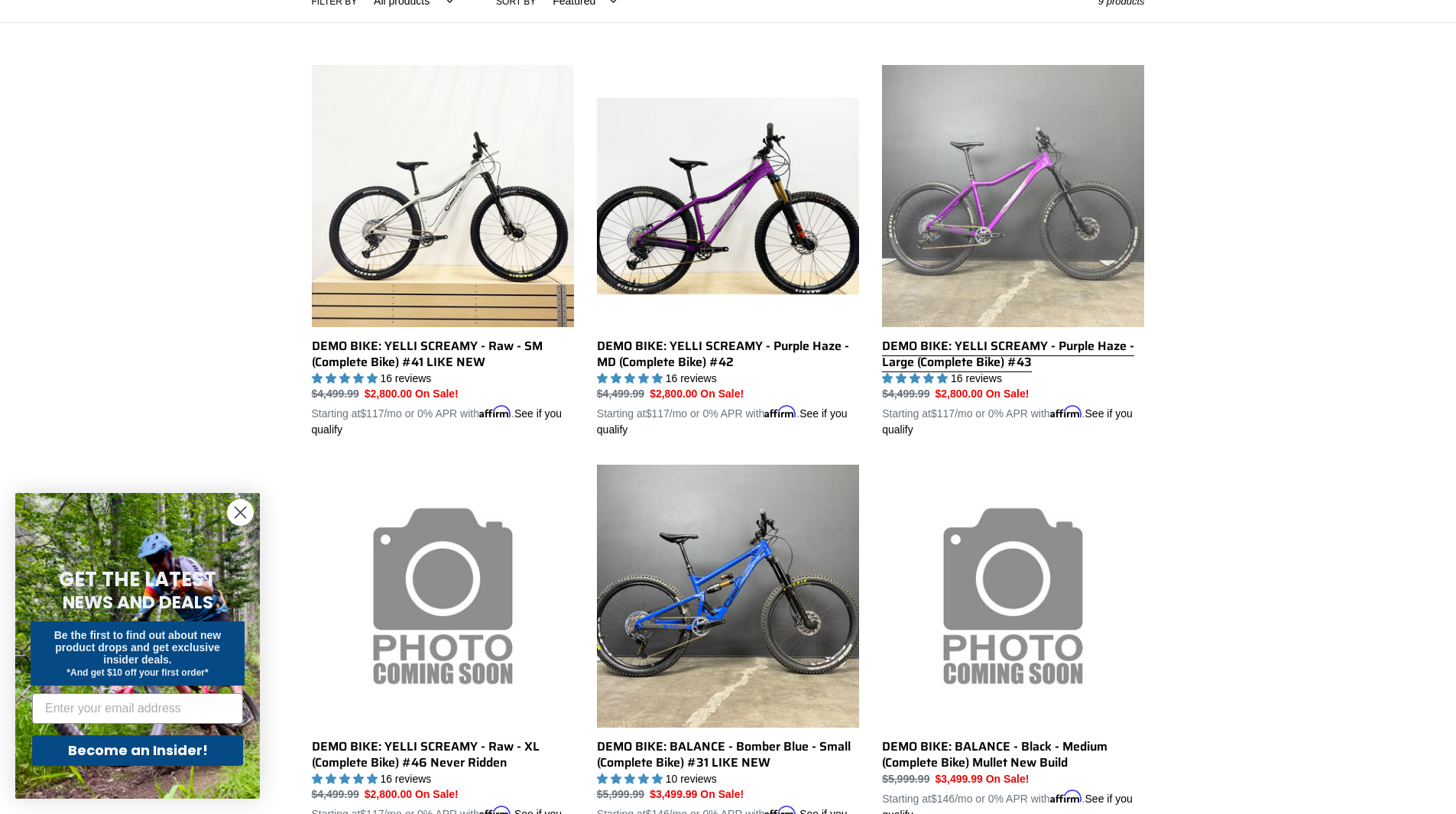
click at [1044, 237] on link "DEMO BIKE: YELLI SCREAMY - Purple Haze - Large (Complete Bike) #43" at bounding box center [1013, 252] width 262 height 374
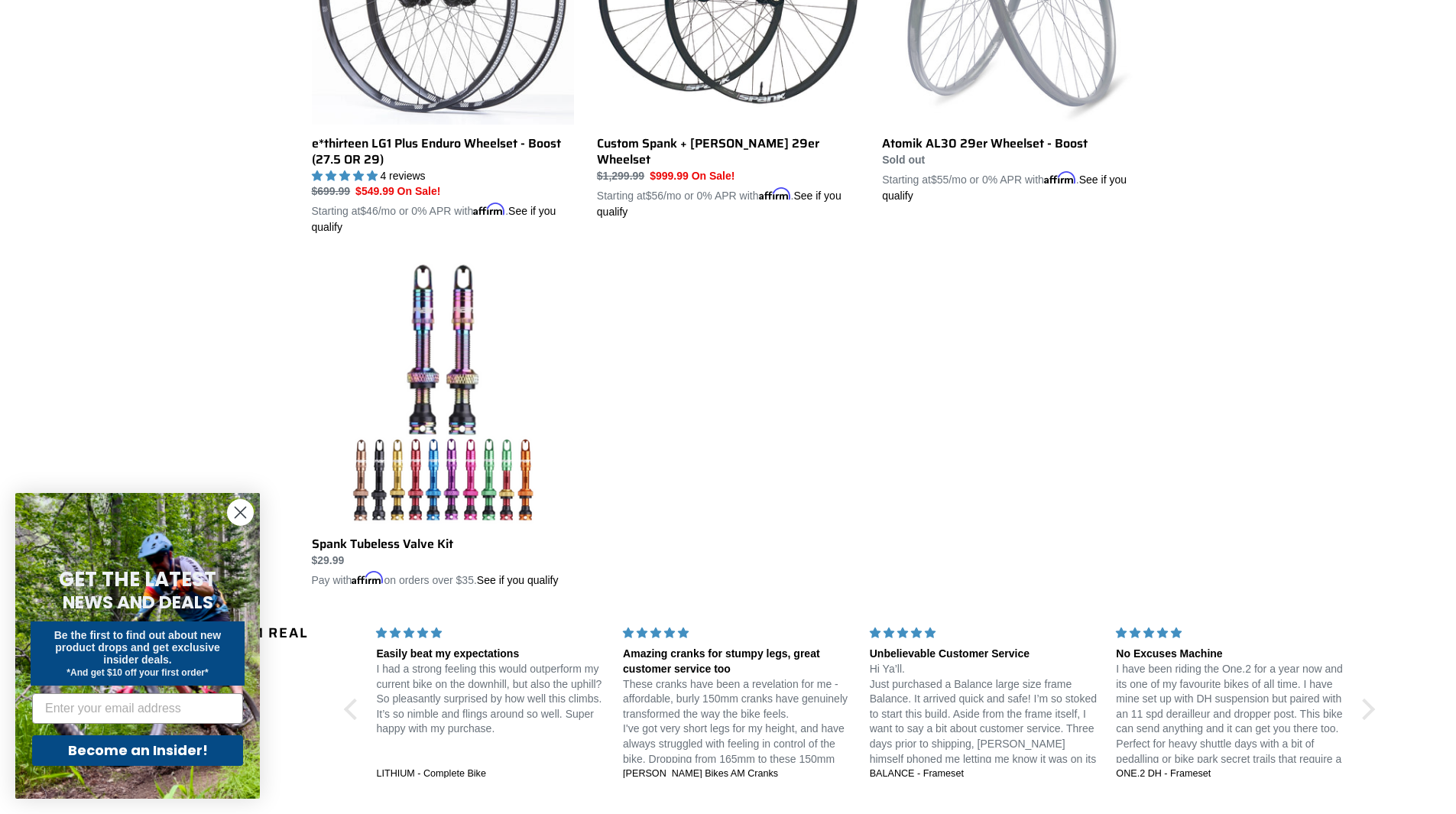
scroll to position [305, 0]
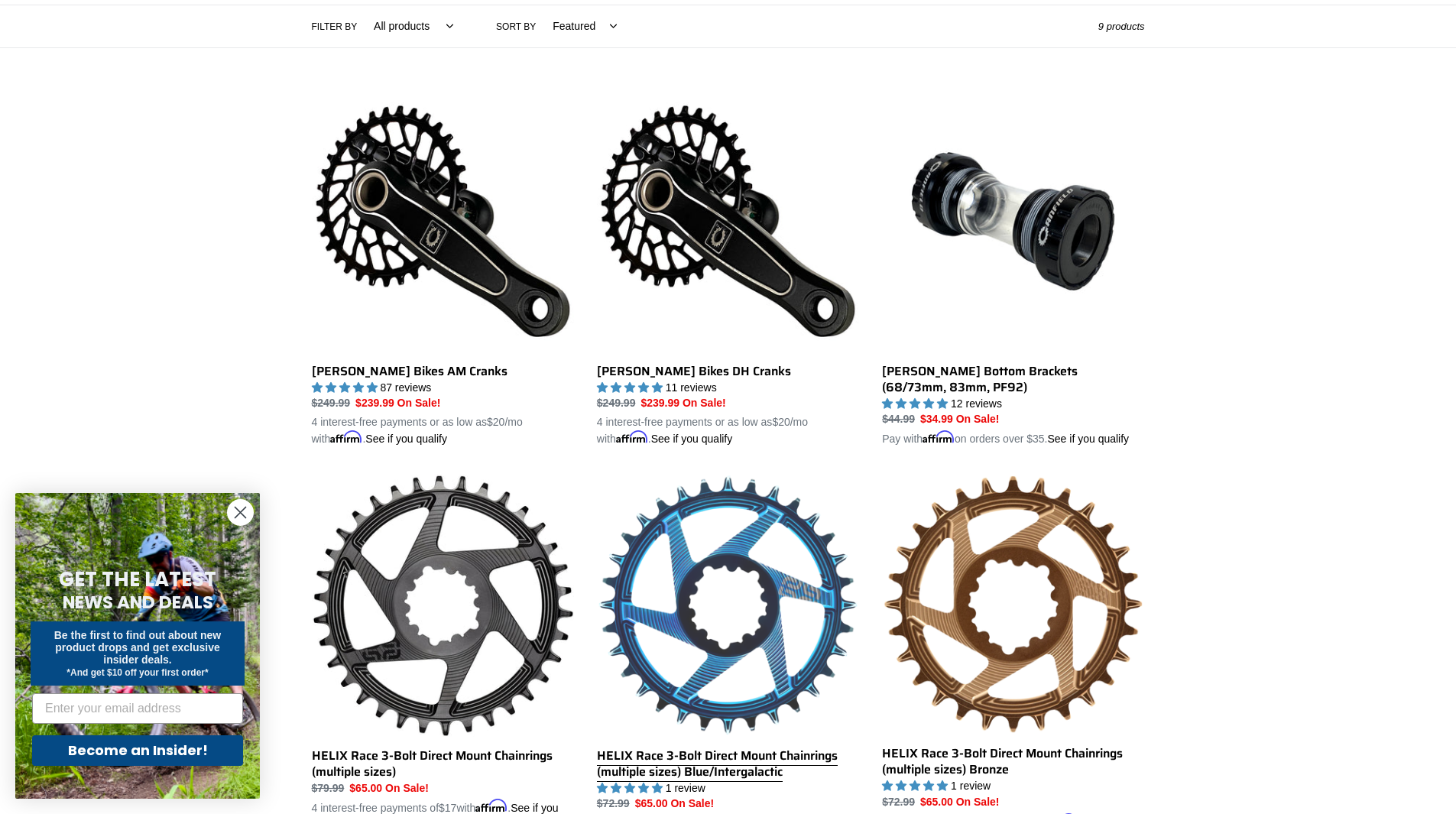
scroll to position [275, 0]
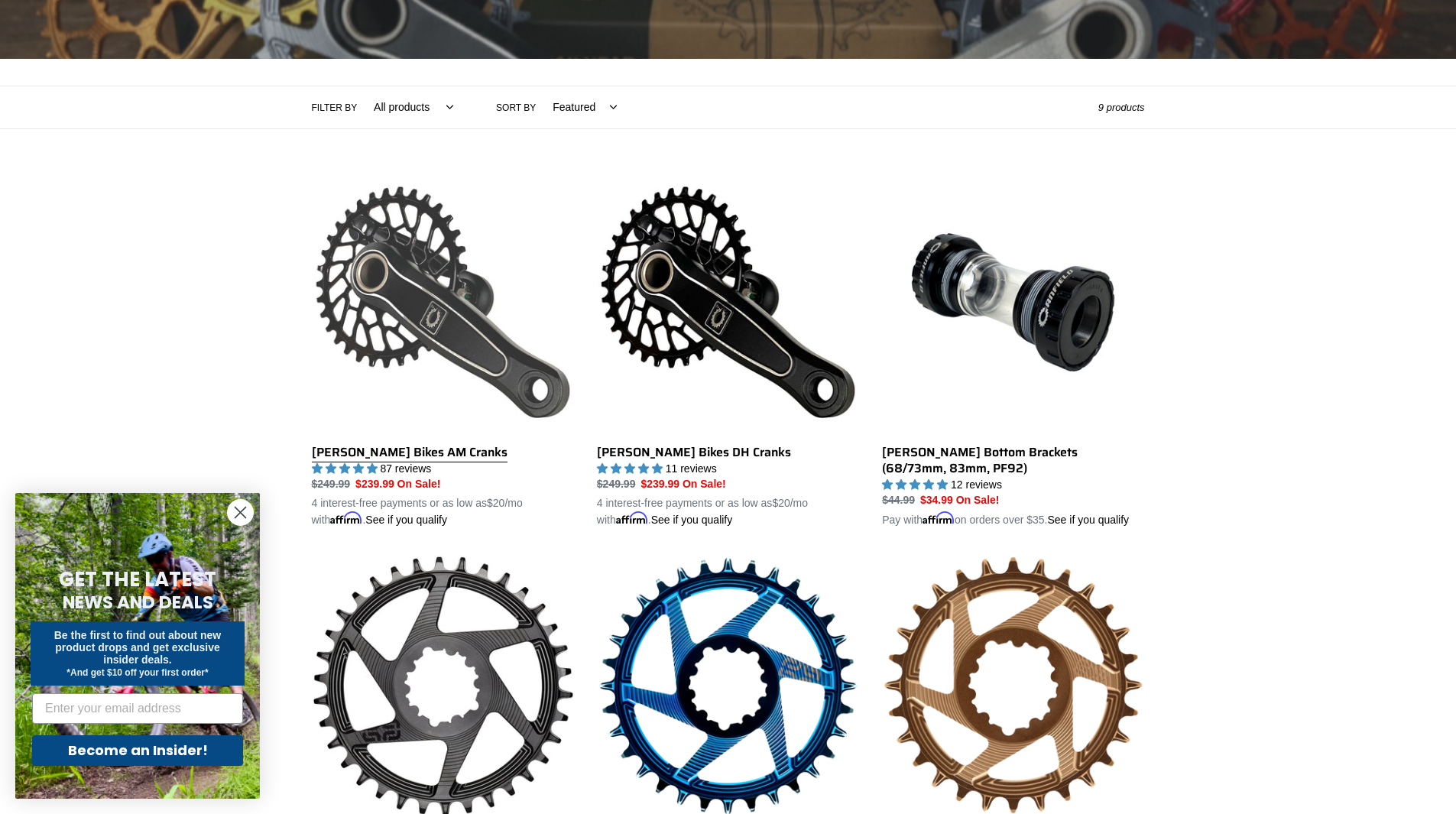
click at [421, 452] on link "Canfield Bikes AM Cranks" at bounding box center [443, 350] width 262 height 357
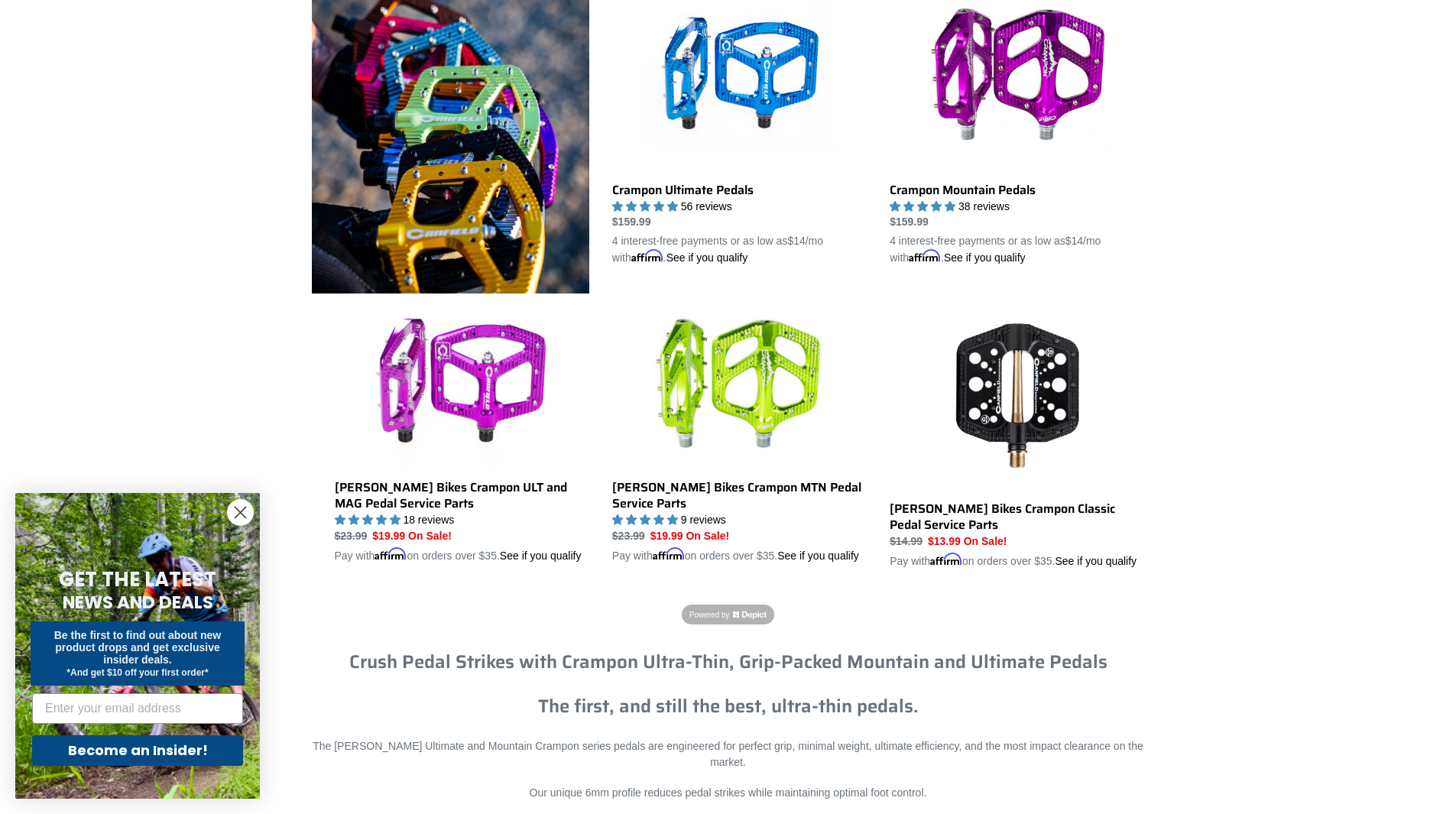
scroll to position [382, 0]
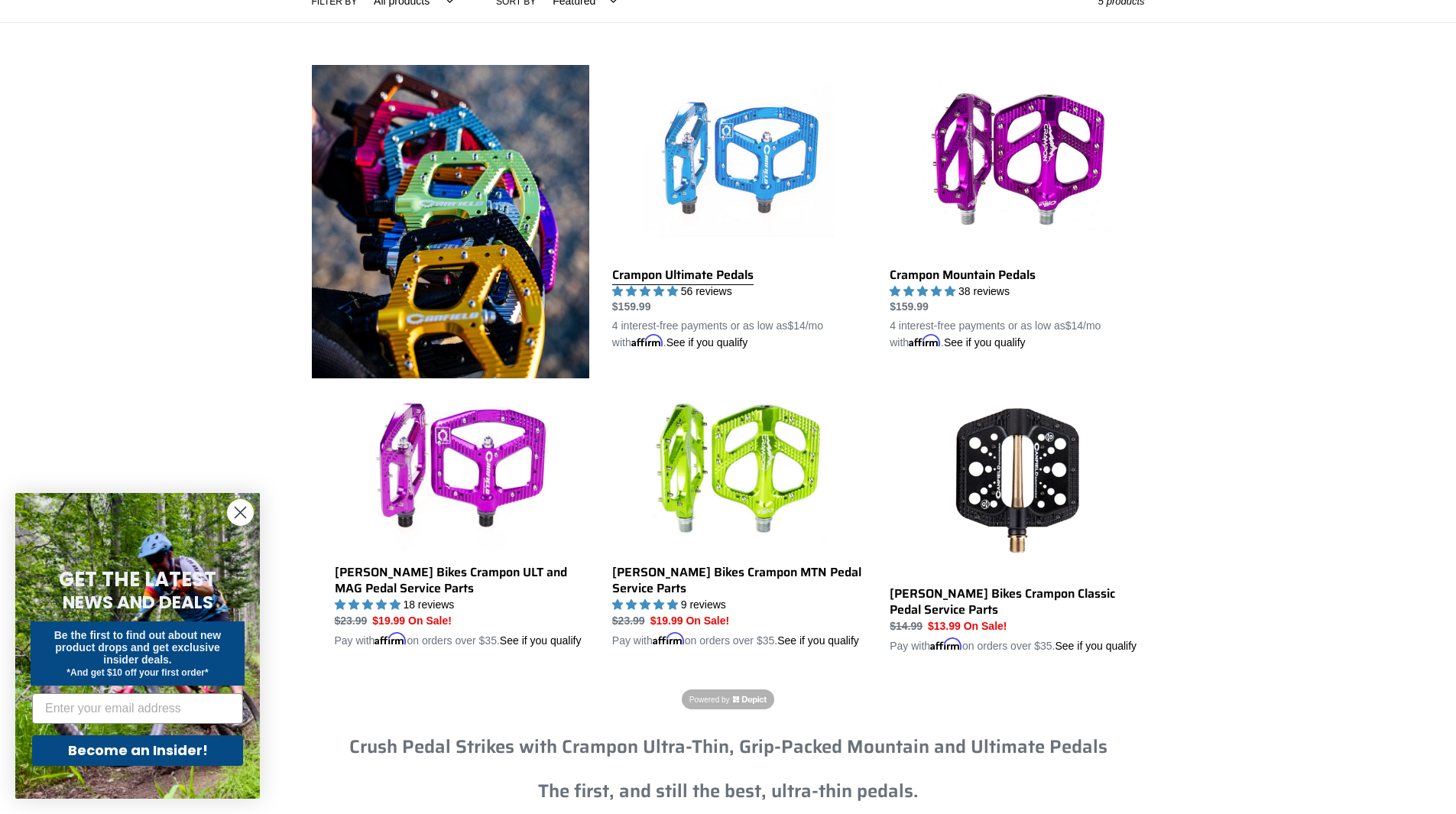
click at [743, 272] on link "Crampon Ultimate Pedals" at bounding box center [740, 208] width 255 height 286
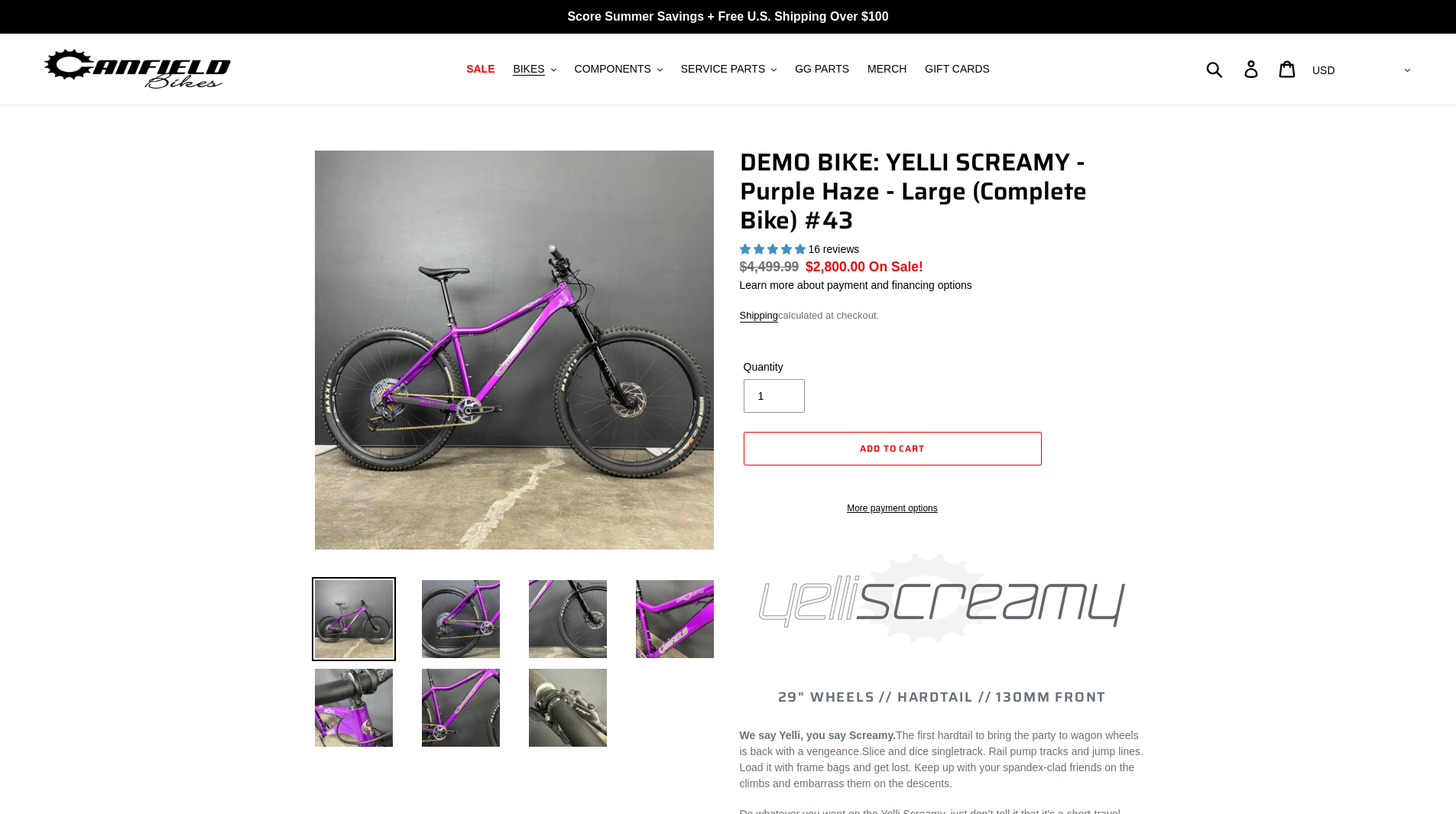
select select "highest-rating"
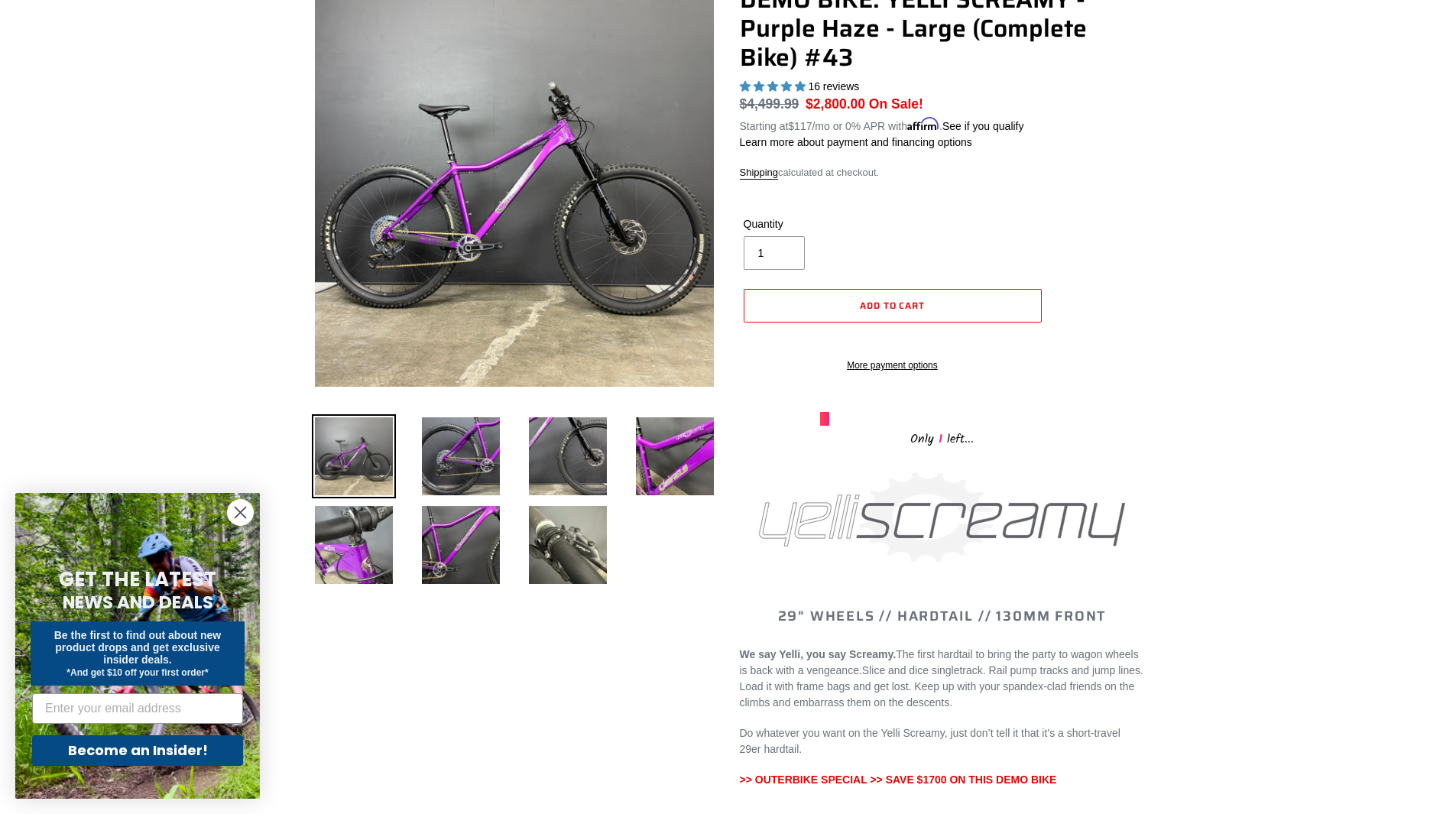
scroll to position [76, 0]
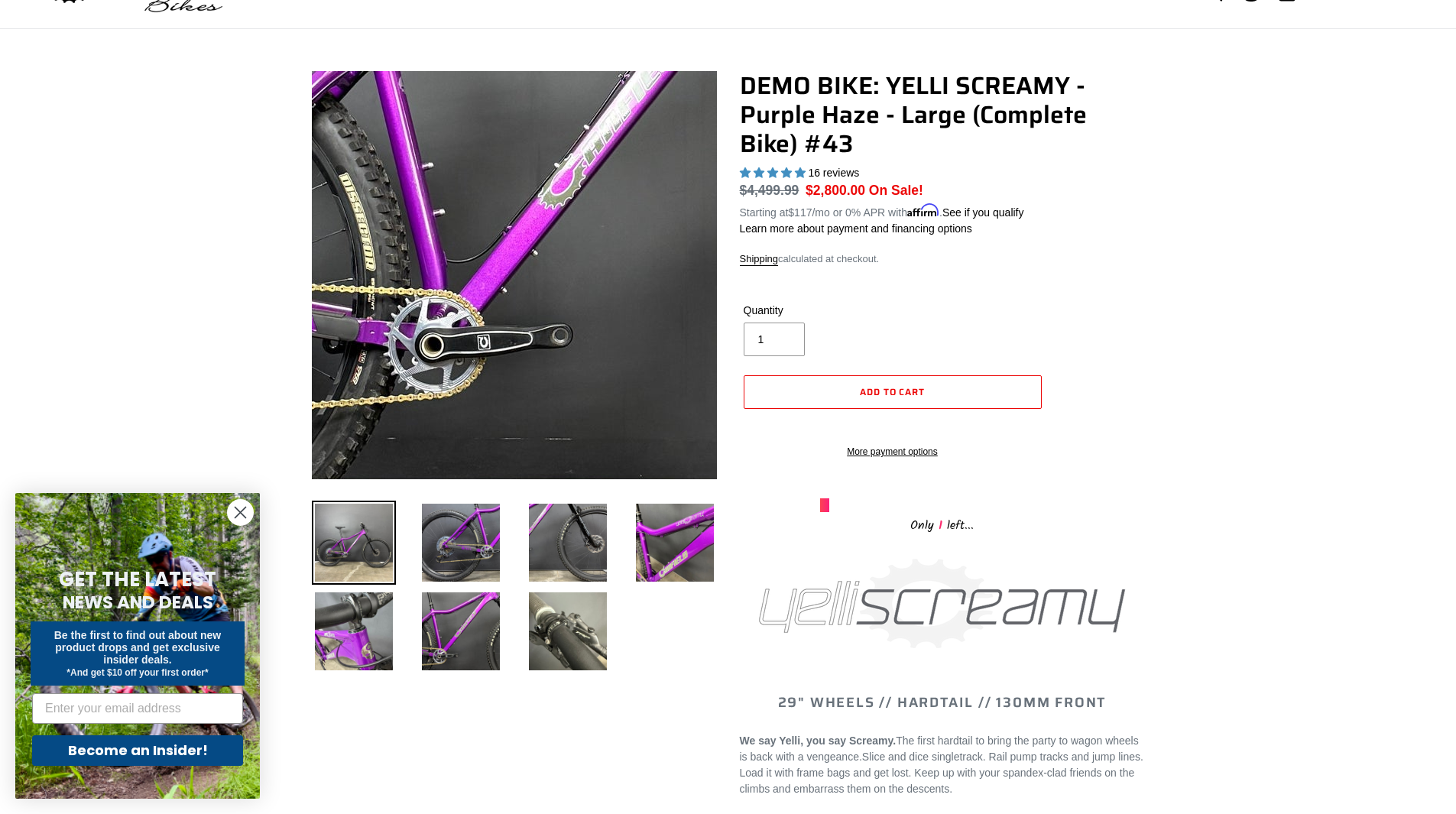
click at [475, 321] on img at bounding box center [614, 107] width 1565 height 1565
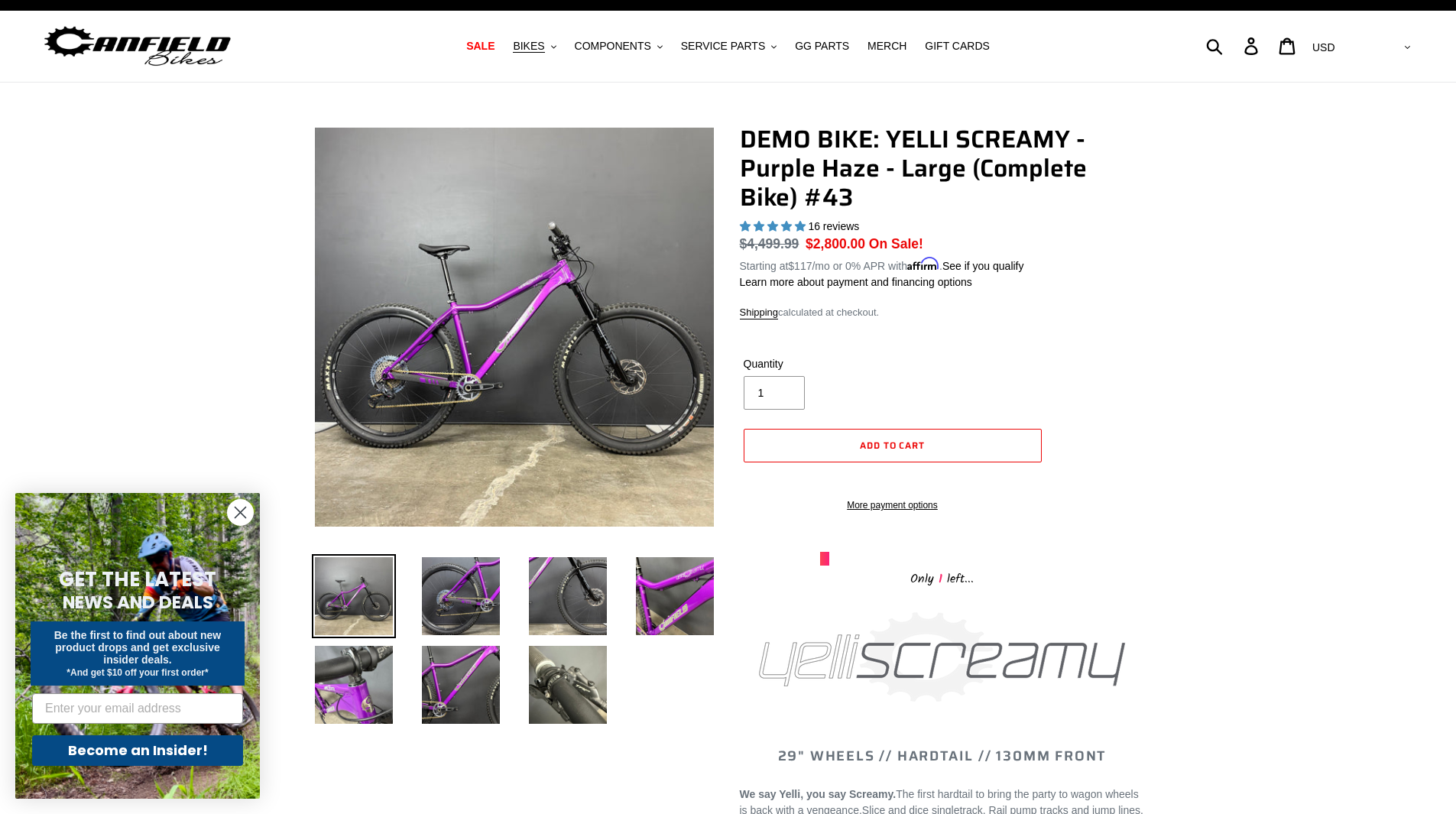
scroll to position [0, 0]
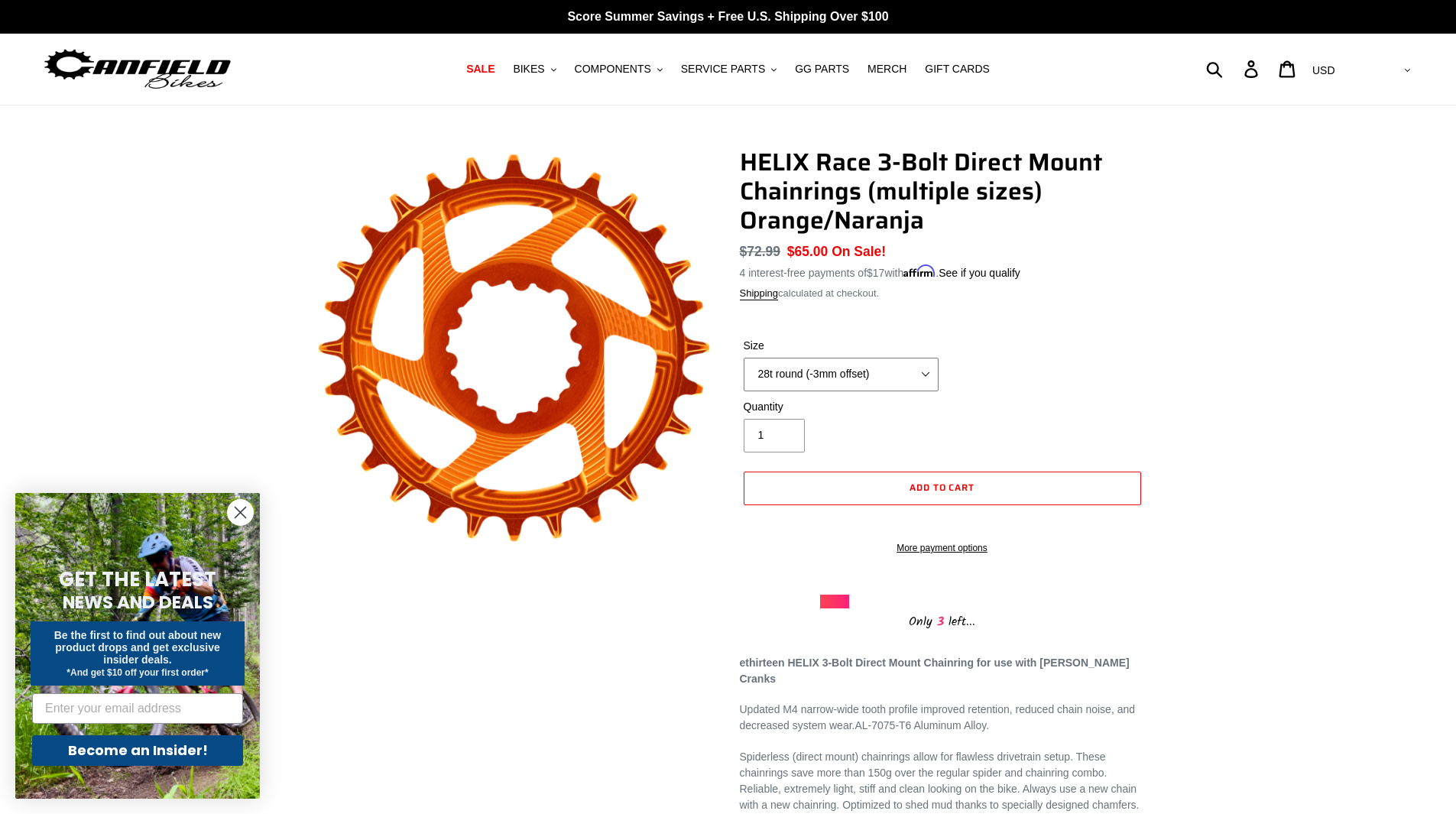
click at [879, 381] on select "28t round (-3mm offset) 30t round (-3mm offset) 32t round (-3mm offset) 34t rou…" at bounding box center [841, 374] width 195 height 34
select select "34t round (-3mm offset)"
click at [744, 357] on select "28t round (-3mm offset) 30t round (-3mm offset) 32t round (-3mm offset) 34t rou…" at bounding box center [841, 374] width 195 height 34
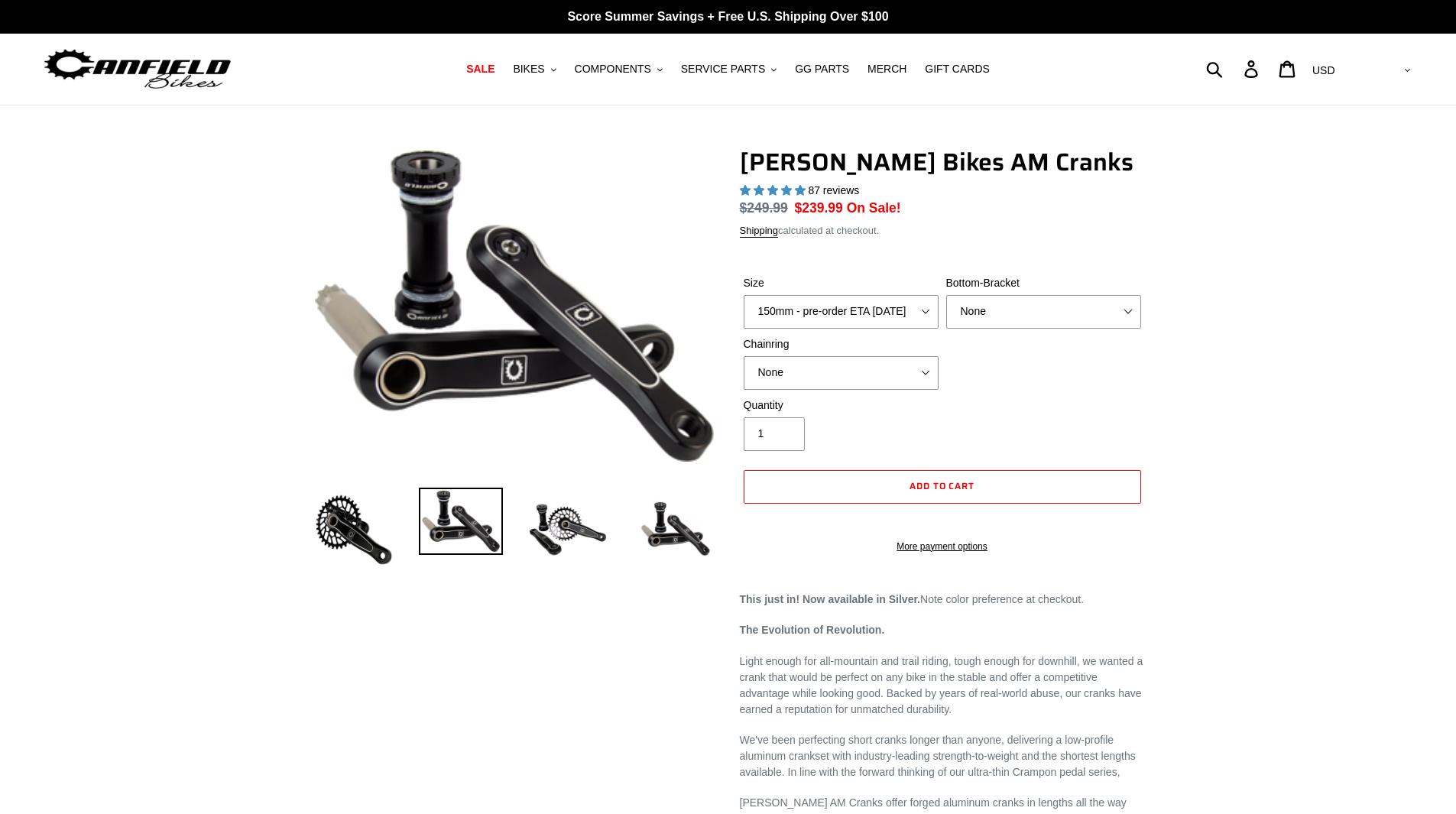
select select "highest-rating"
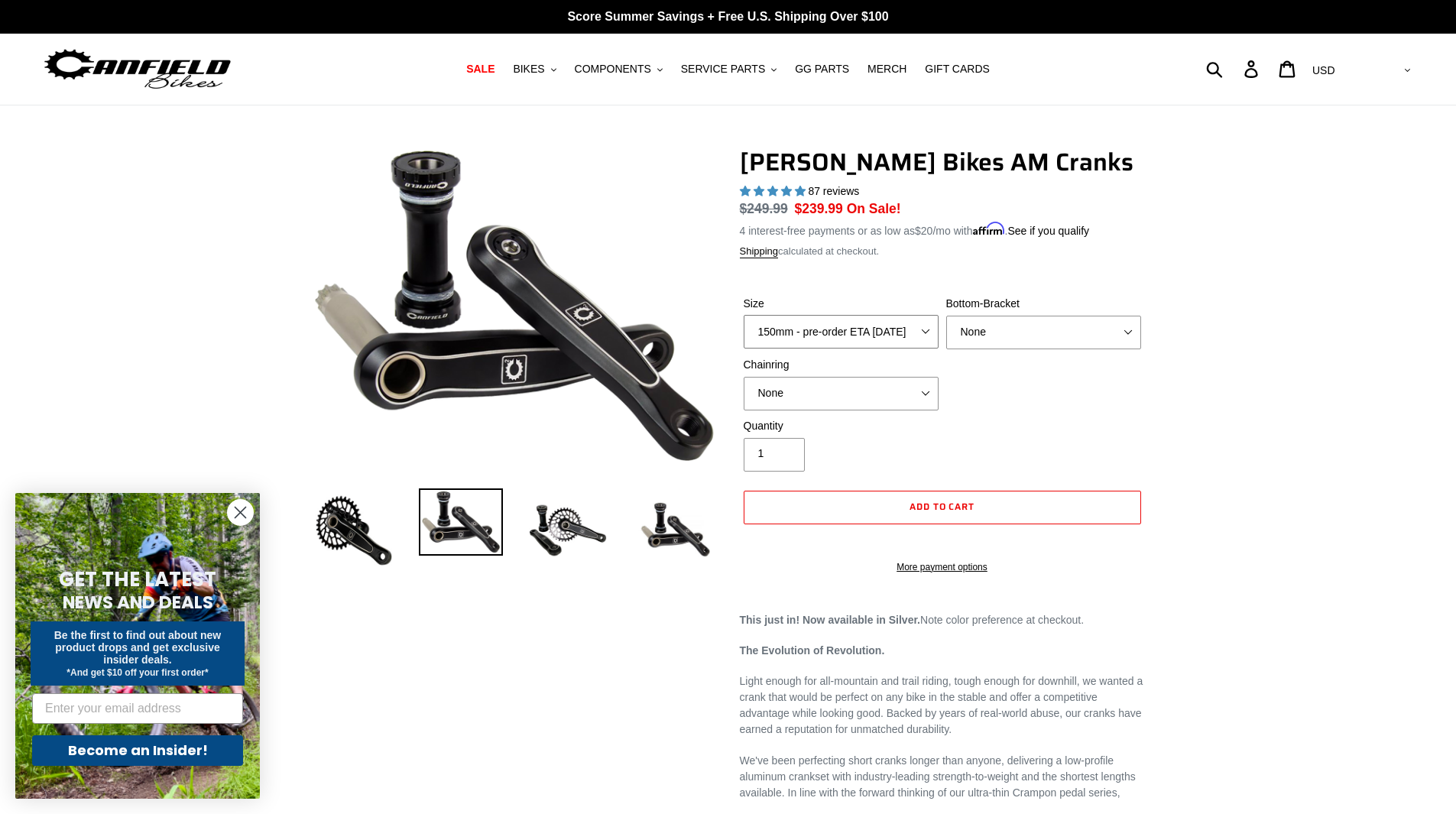
click at [870, 330] on select "150mm - pre-order ETA [DATE] 155mm - pre-order ETA [DATE] 160mm - pre-order ETA…" at bounding box center [841, 332] width 195 height 34
click at [744, 315] on select "150mm - pre-order ETA [DATE] 155mm - pre-order ETA [DATE] 160mm - pre-order ETA…" at bounding box center [841, 332] width 195 height 34
click at [1032, 328] on select "None BSA Threaded 68/73mm Press Fit PF92" at bounding box center [1043, 332] width 195 height 34
click at [946, 315] on select "None BSA Threaded 68/73mm Press Fit PF92" at bounding box center [1043, 332] width 195 height 34
click at [861, 385] on select "None 30t Round (Boost 148) 30t Oval (Boost 148) 32t Round (Boost 148) 32t Oval …" at bounding box center [841, 392] width 195 height 34
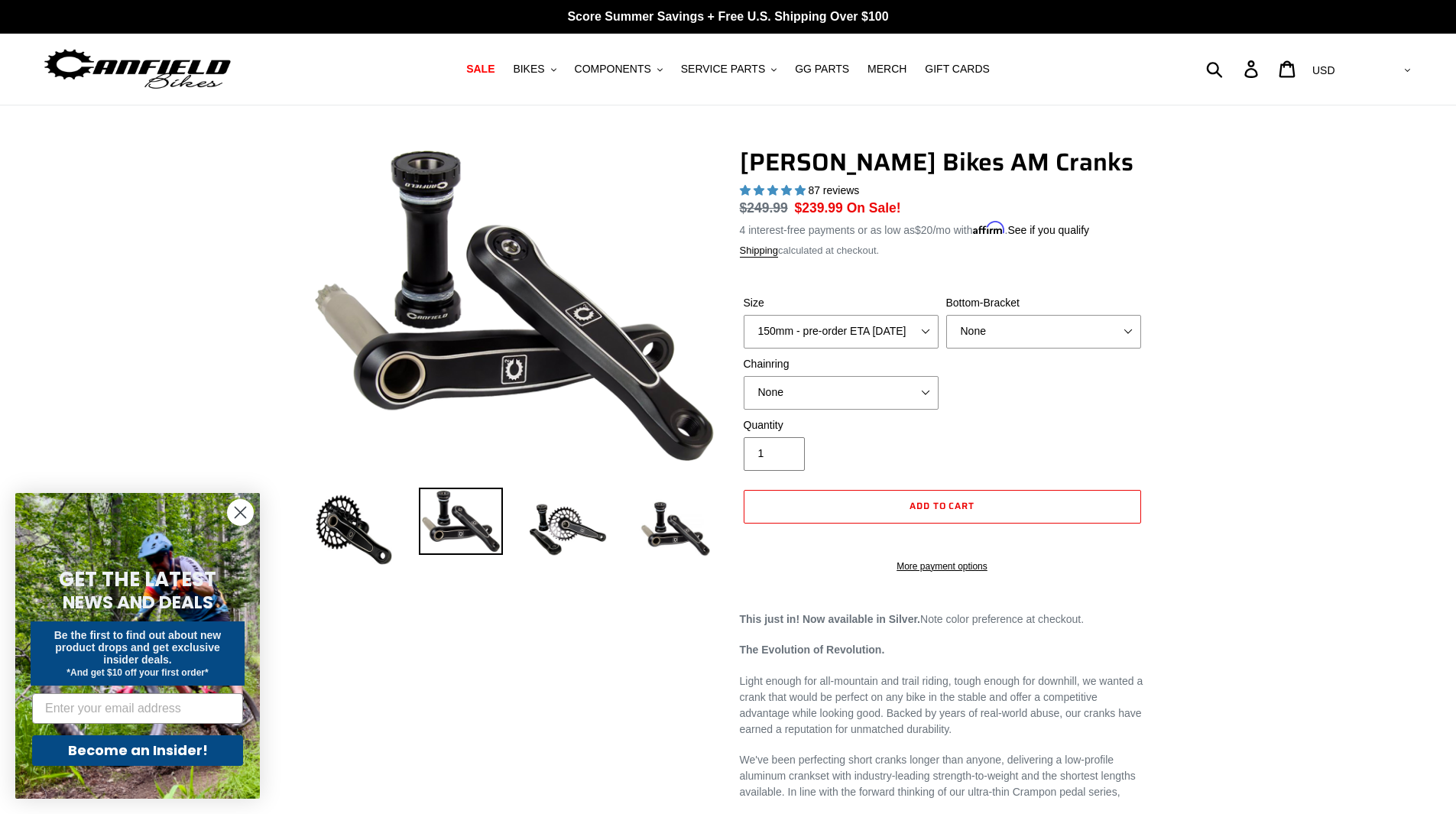
click at [985, 435] on div "Quantity 1" at bounding box center [942, 448] width 405 height 61
click at [575, 534] on img at bounding box center [568, 529] width 84 height 84
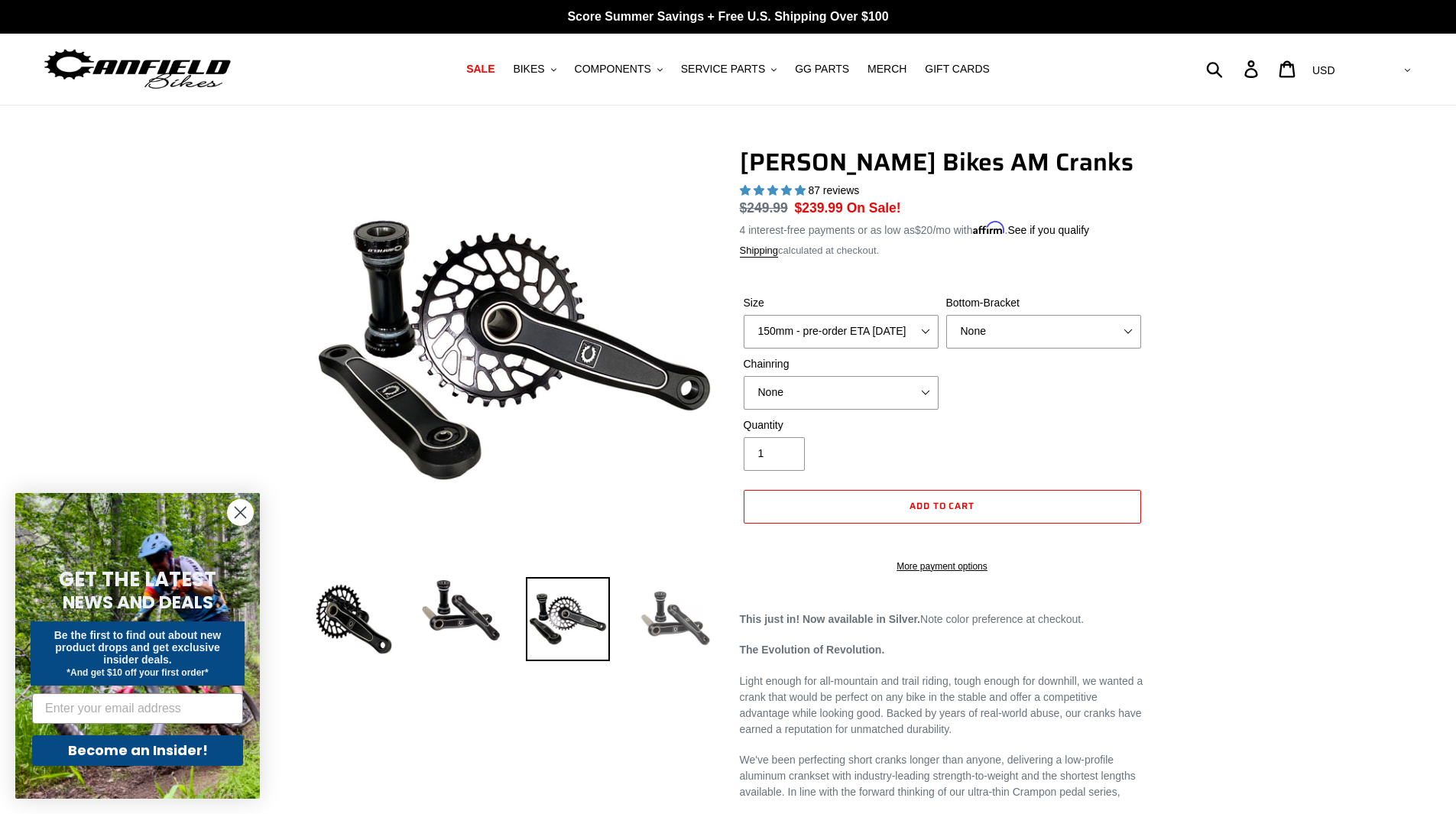
click at [692, 637] on img at bounding box center [675, 619] width 84 height 84
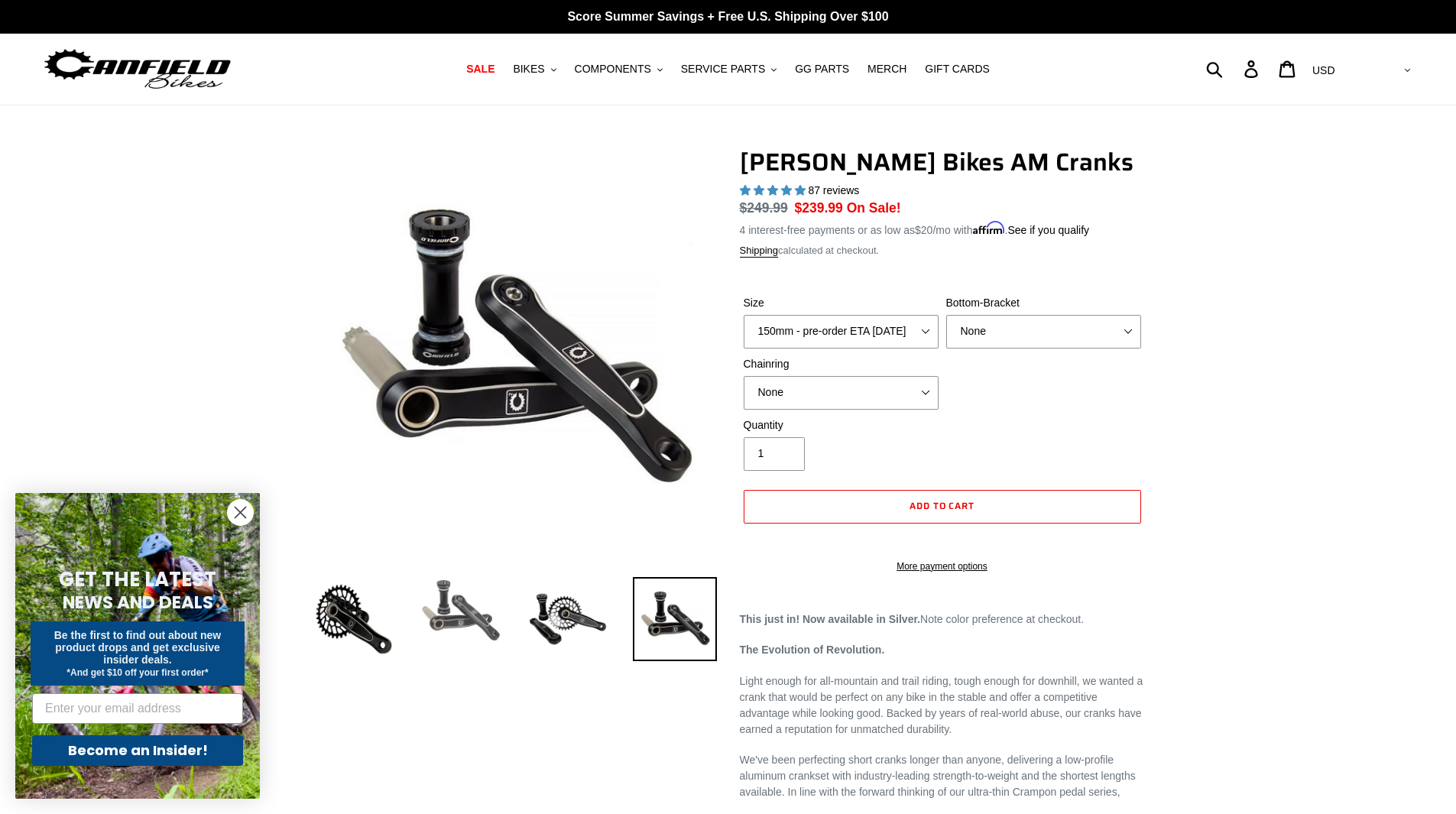
click at [460, 612] on img at bounding box center [461, 610] width 84 height 67
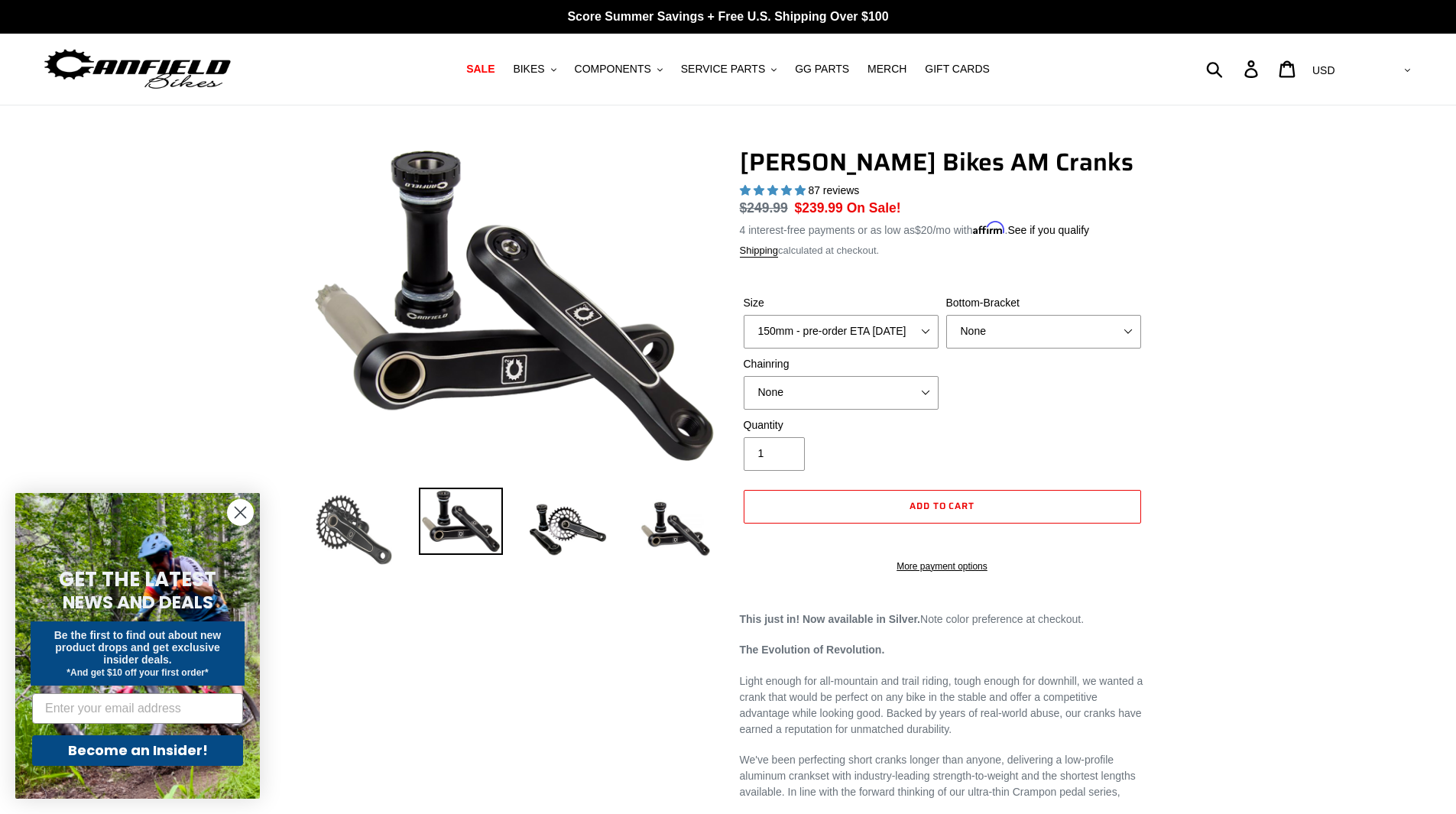
click at [366, 558] on img at bounding box center [354, 529] width 84 height 84
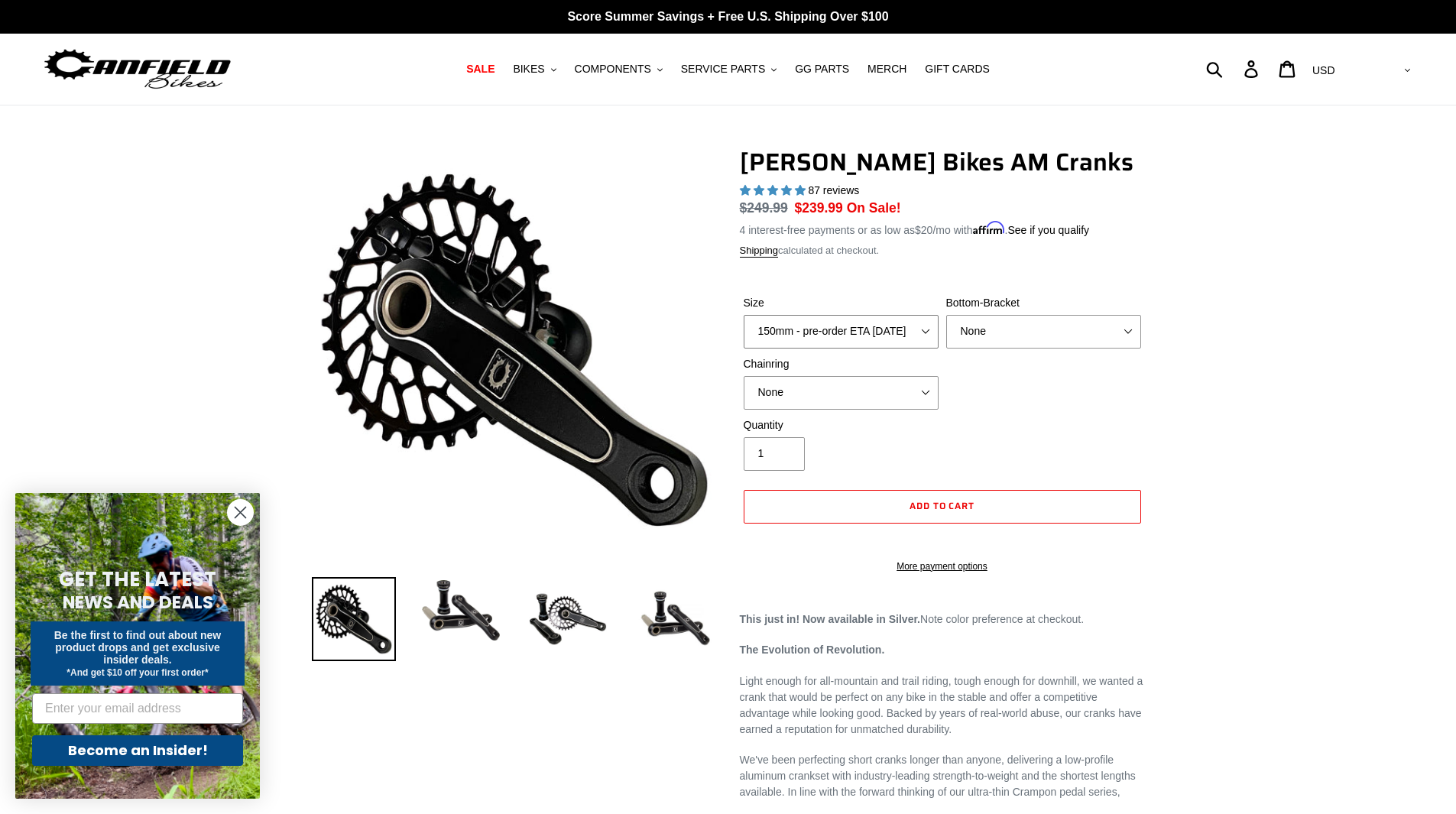
click at [876, 323] on select "150mm - pre-order ETA 9/30/25 155mm - pre-order ETA 9/30/25 160mm - pre-order E…" at bounding box center [841, 332] width 195 height 34
select select "160mm - pre-order ETA 9/30/25"
click at [744, 315] on select "150mm - pre-order ETA 9/30/25 155mm - pre-order ETA 9/30/25 160mm - pre-order E…" at bounding box center [841, 332] width 195 height 34
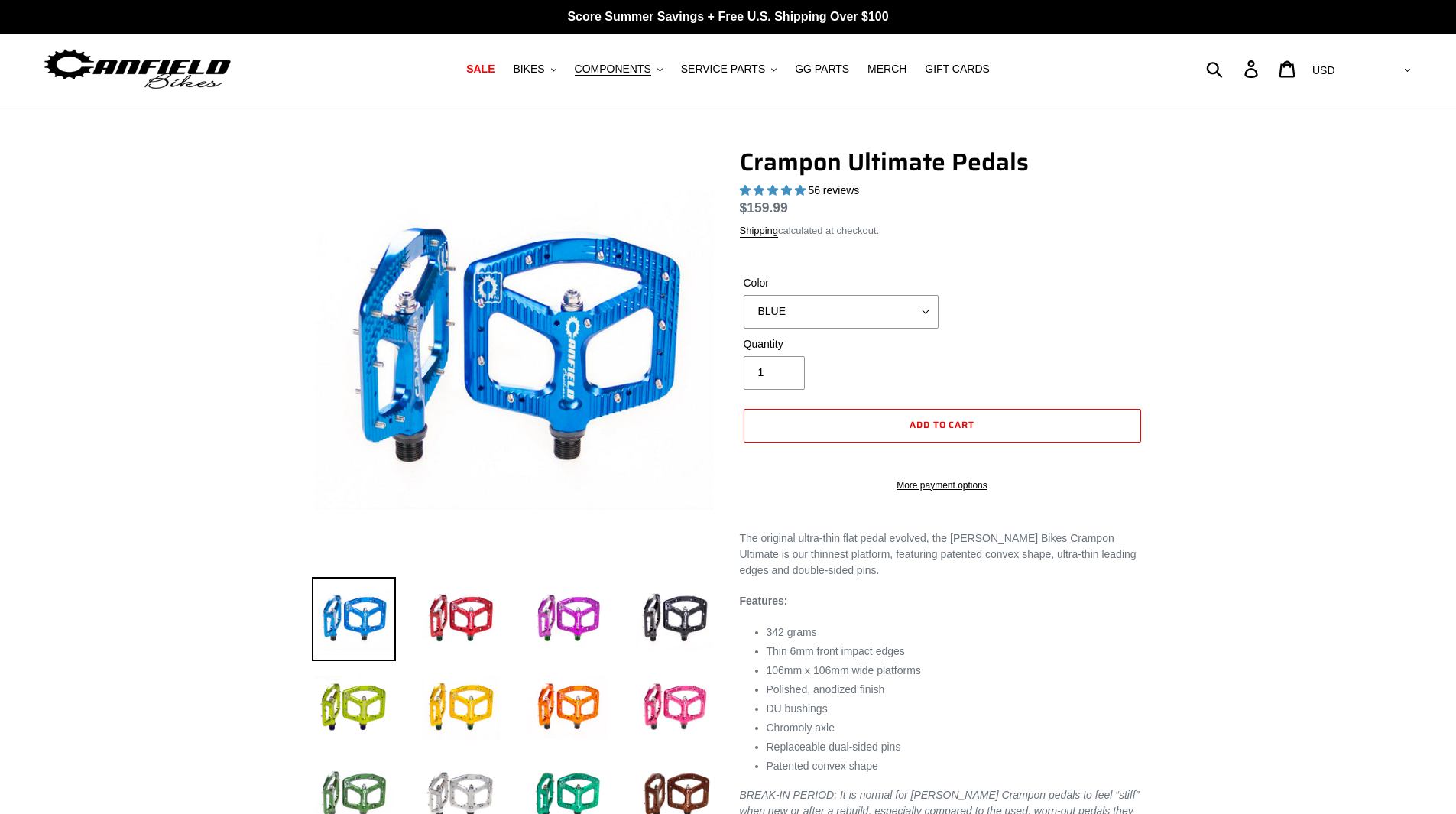
select select "highest-rating"
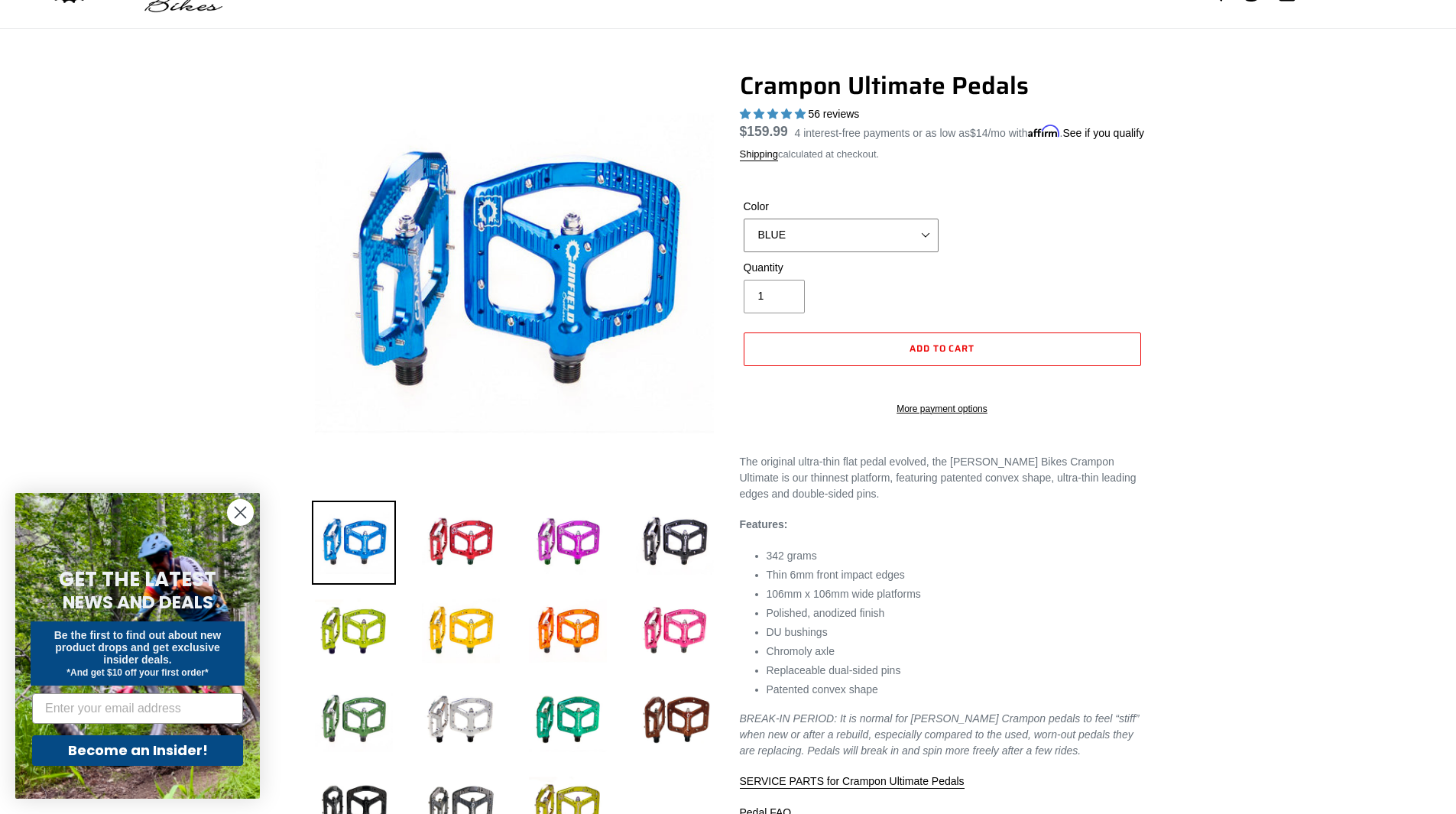
click at [886, 250] on select "BLUE RED PURPLE STEALTH BRONZE GREY [GEOGRAPHIC_DATA] BLACK POLISHED [GEOGRAPHI…" at bounding box center [841, 235] width 195 height 34
select select "PNW GREEN"
click at [744, 236] on select "BLUE RED PURPLE STEALTH BRONZE GREY [GEOGRAPHIC_DATA] BLACK POLISHED [GEOGRAPHI…" at bounding box center [841, 235] width 195 height 34
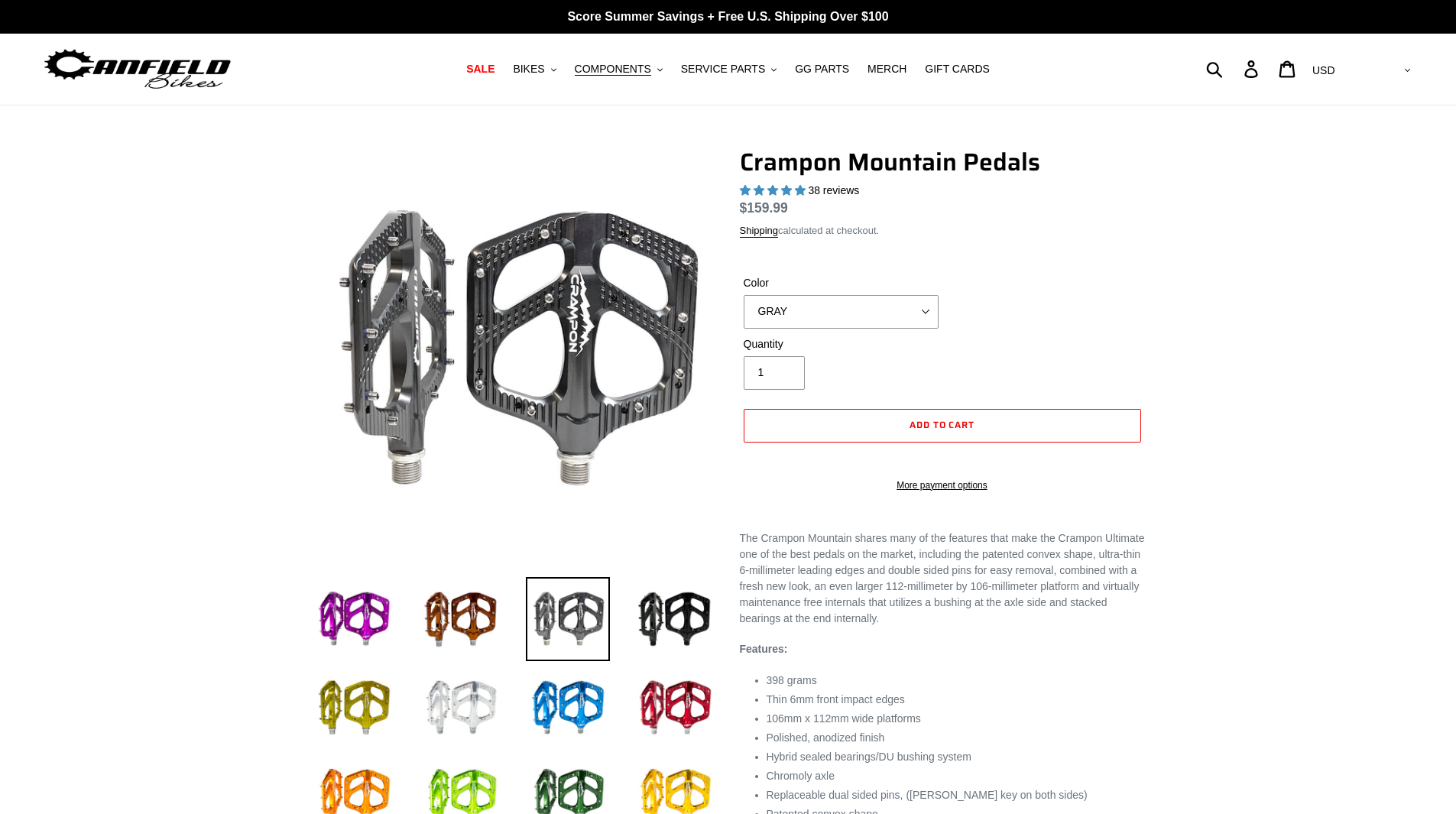
select select "highest-rating"
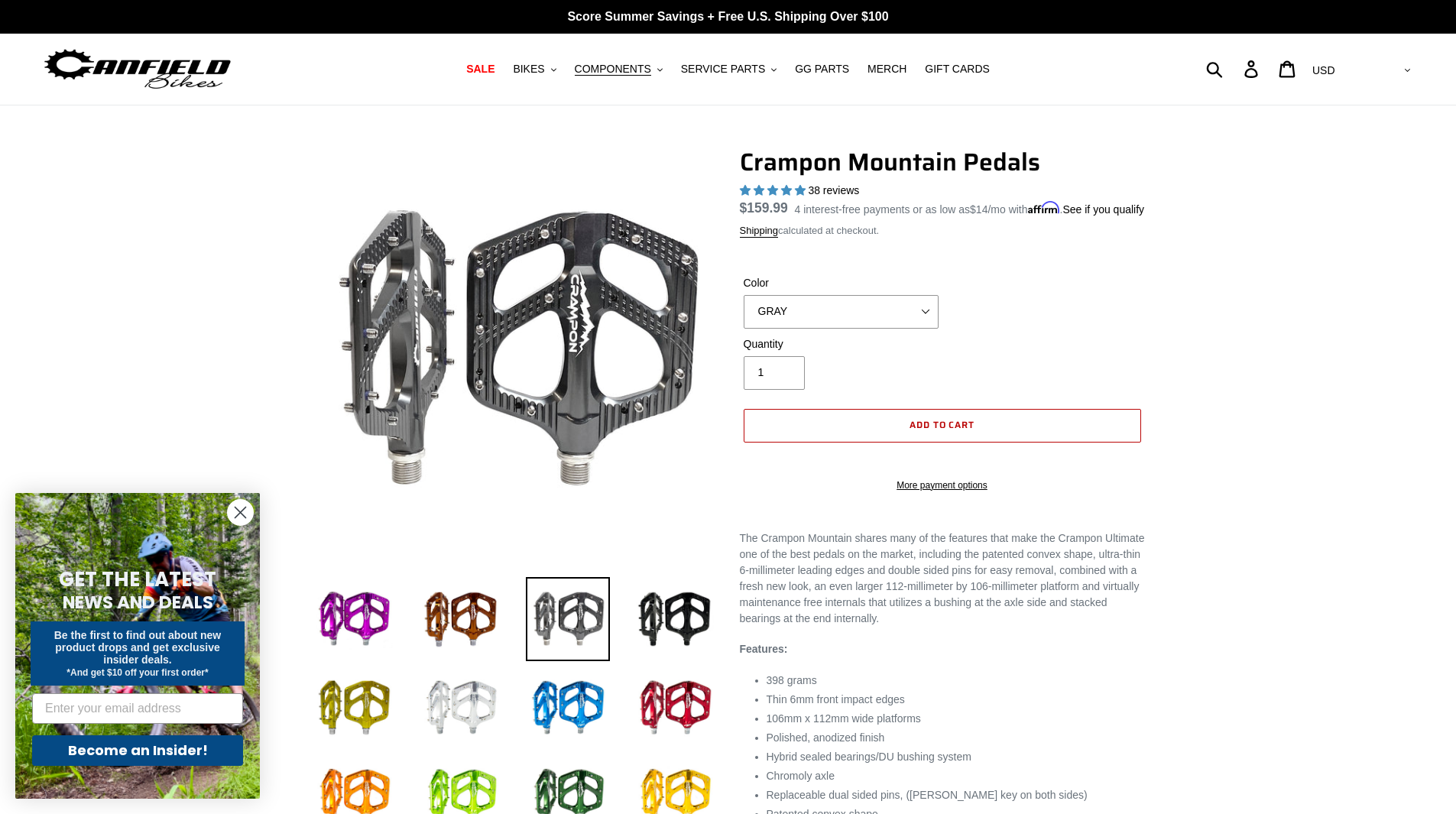
scroll to position [76, 0]
